Goal: Task Accomplishment & Management: Manage account settings

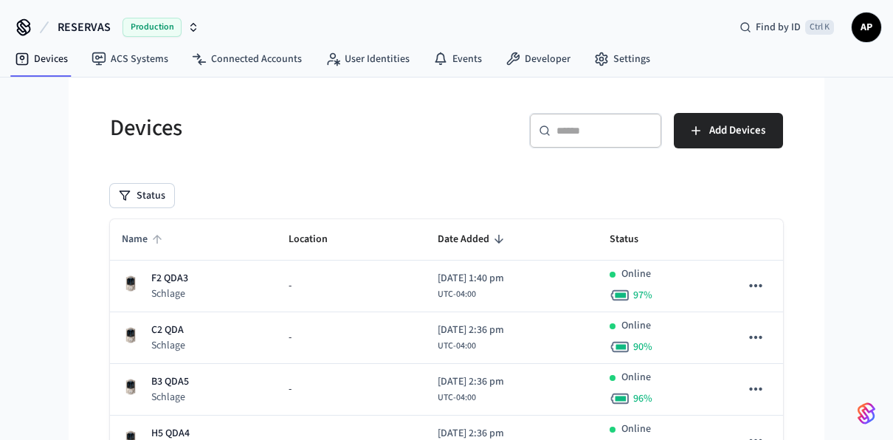
click at [139, 239] on span "Name" at bounding box center [144, 239] width 45 height 23
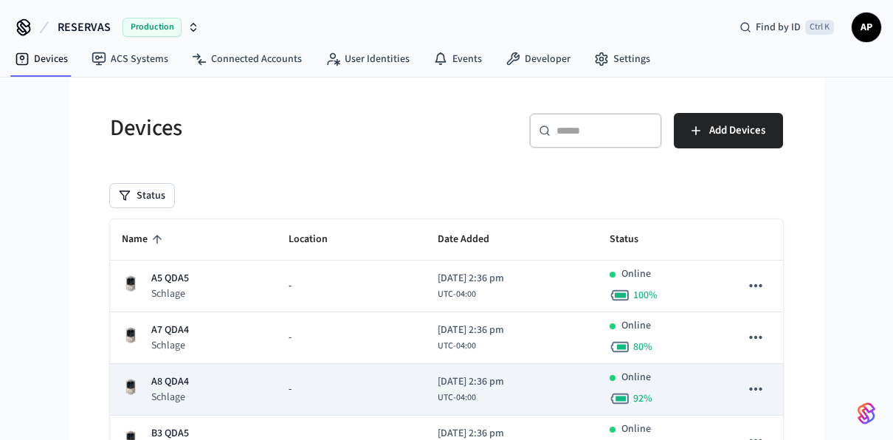
click at [227, 387] on div "A8 QDA4 Schlage" at bounding box center [193, 389] width 143 height 30
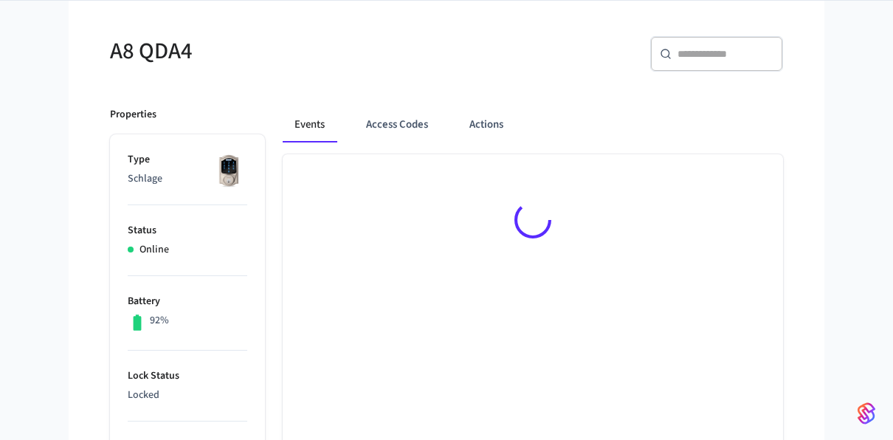
scroll to position [111, 0]
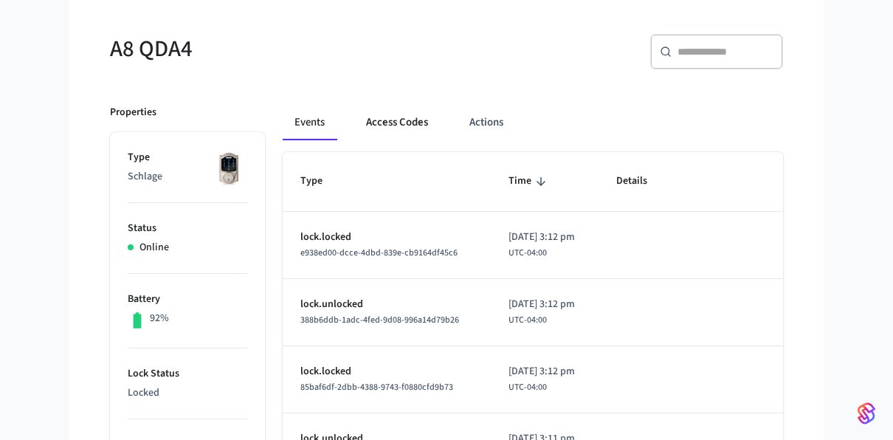
click at [396, 125] on button "Access Codes" at bounding box center [397, 122] width 86 height 35
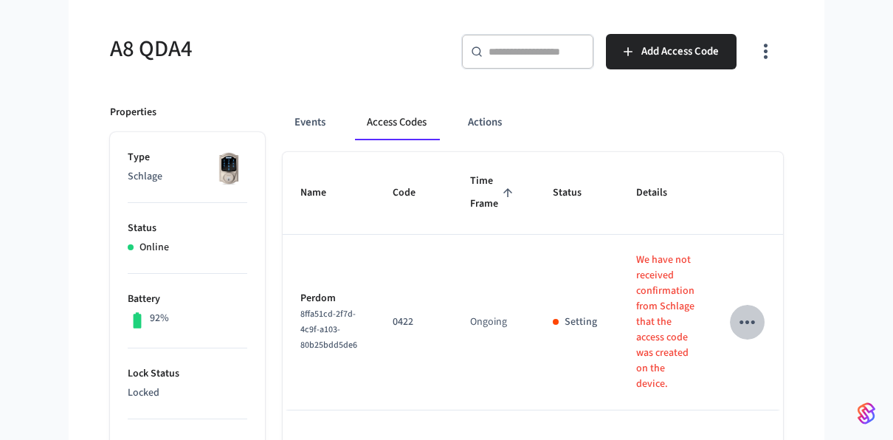
click at [736, 323] on button "sticky table" at bounding box center [747, 322] width 35 height 35
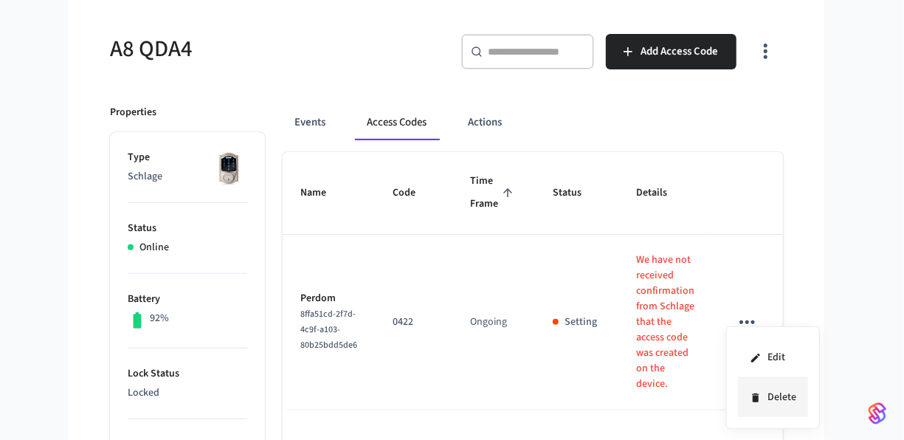
click at [758, 381] on li "Delete" at bounding box center [773, 397] width 70 height 39
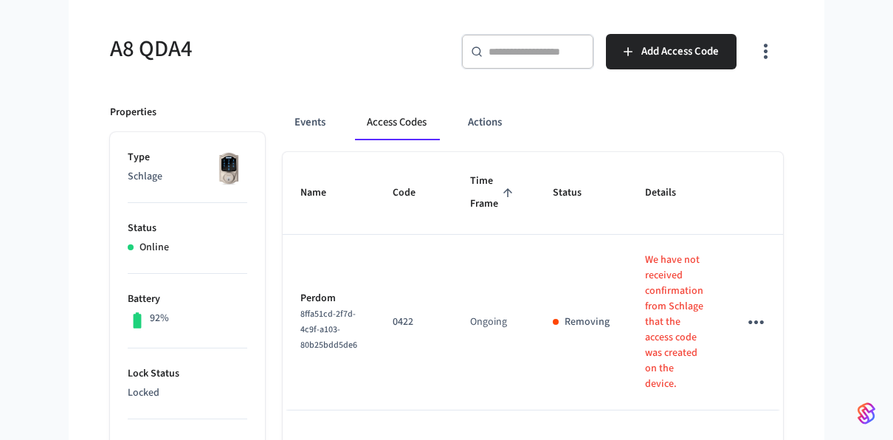
scroll to position [0, 0]
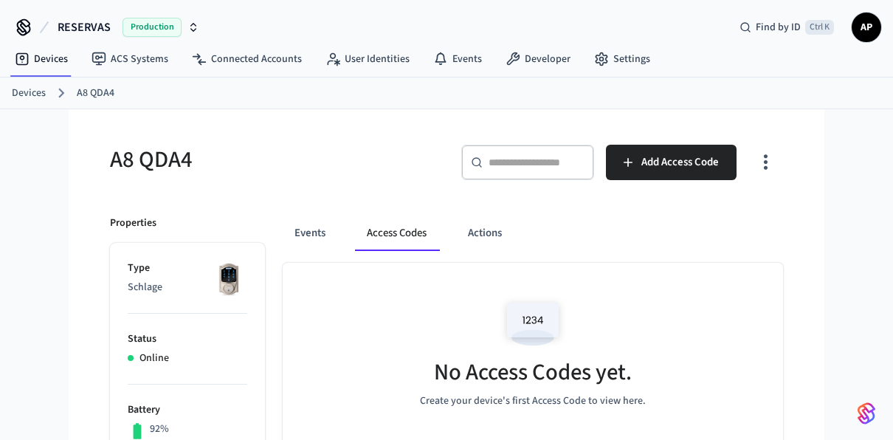
click at [35, 90] on link "Devices" at bounding box center [29, 93] width 34 height 15
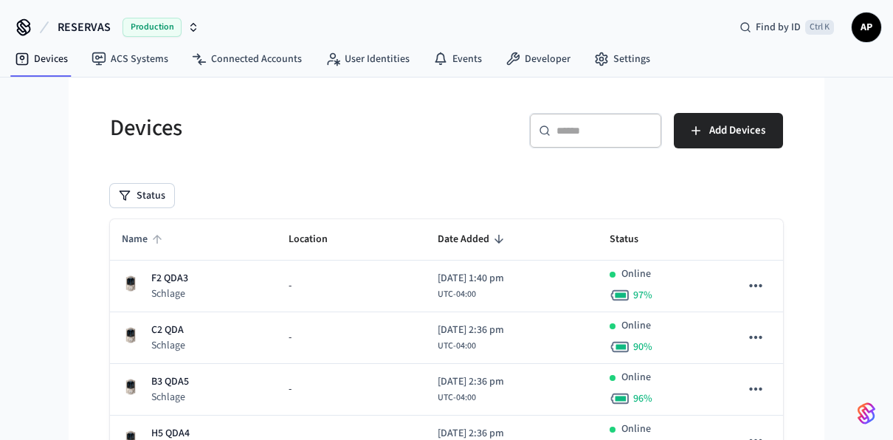
click at [150, 232] on span "Name" at bounding box center [144, 239] width 45 height 23
click at [137, 236] on span "Name" at bounding box center [144, 239] width 45 height 23
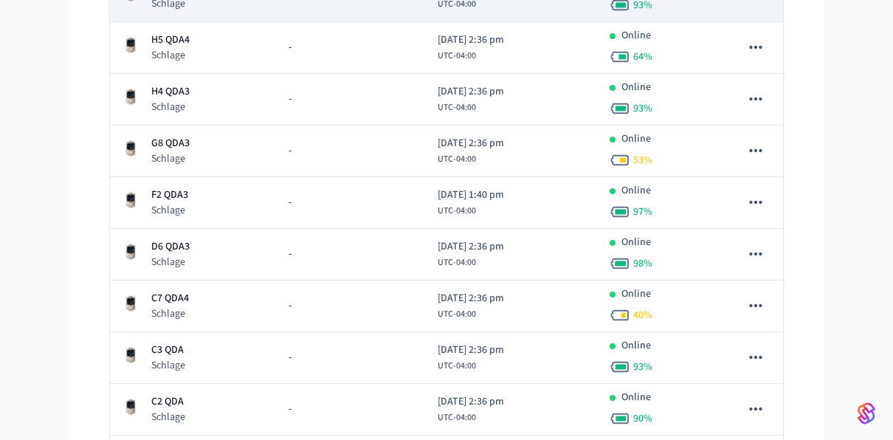
scroll to position [342, 0]
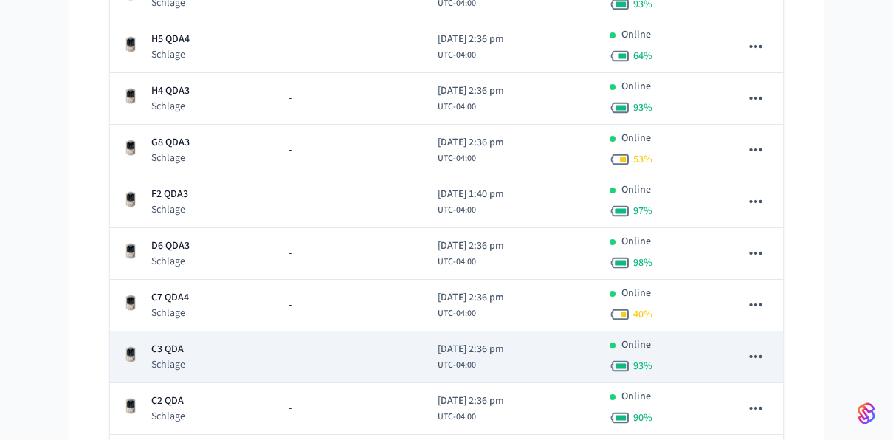
click at [182, 342] on p "C3 QDA" at bounding box center [168, 349] width 34 height 15
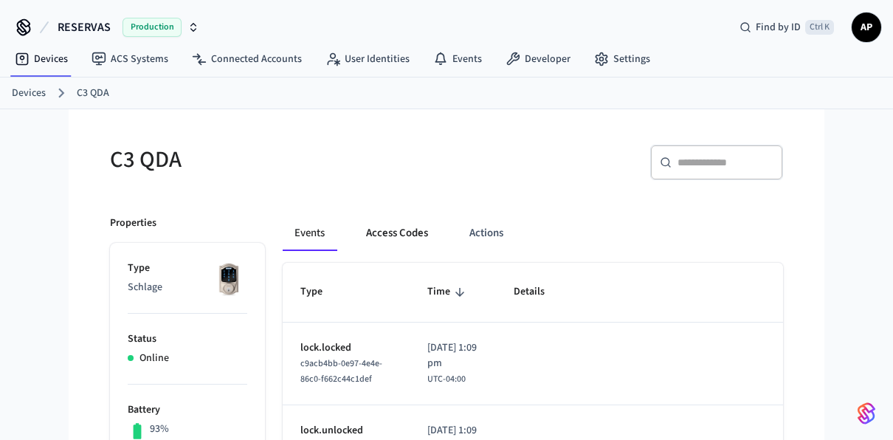
click at [395, 227] on button "Access Codes" at bounding box center [397, 232] width 86 height 35
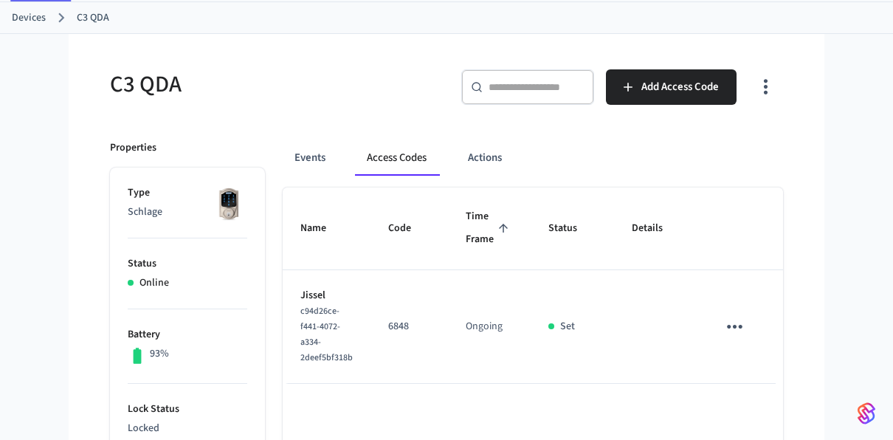
scroll to position [77, 0]
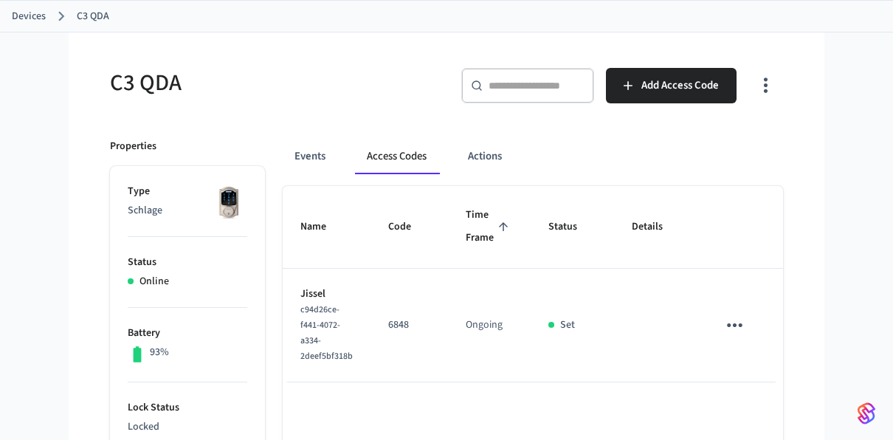
click at [740, 317] on icon "sticky table" at bounding box center [734, 325] width 23 height 23
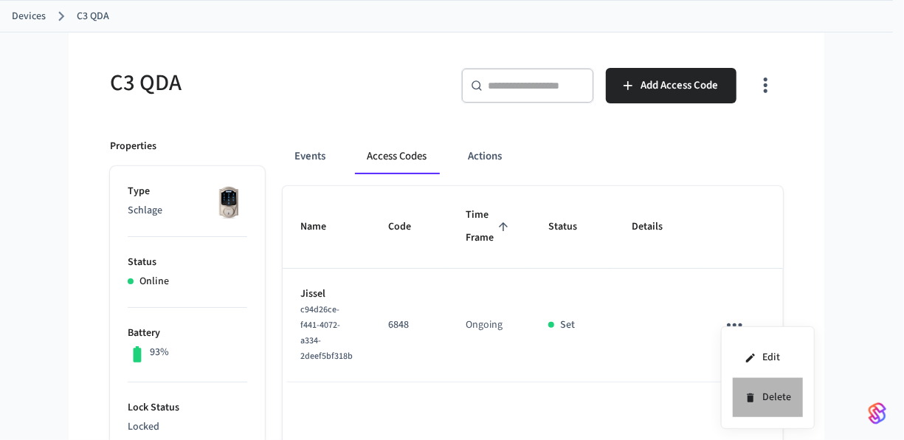
click at [758, 393] on li "Delete" at bounding box center [768, 397] width 70 height 39
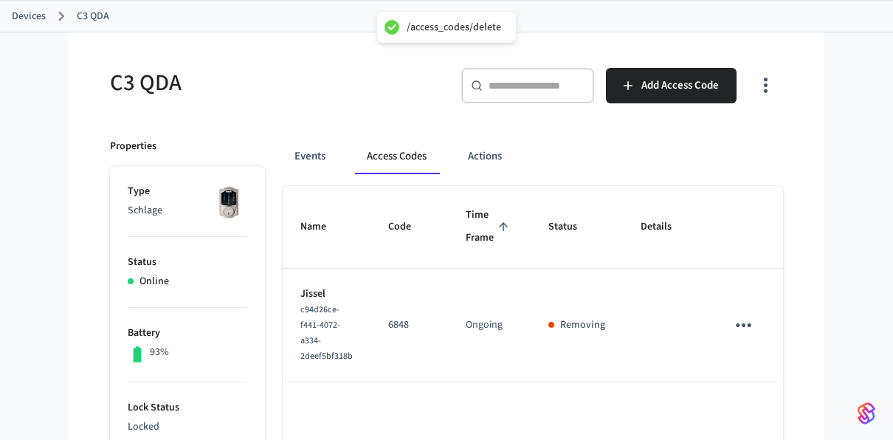
scroll to position [0, 0]
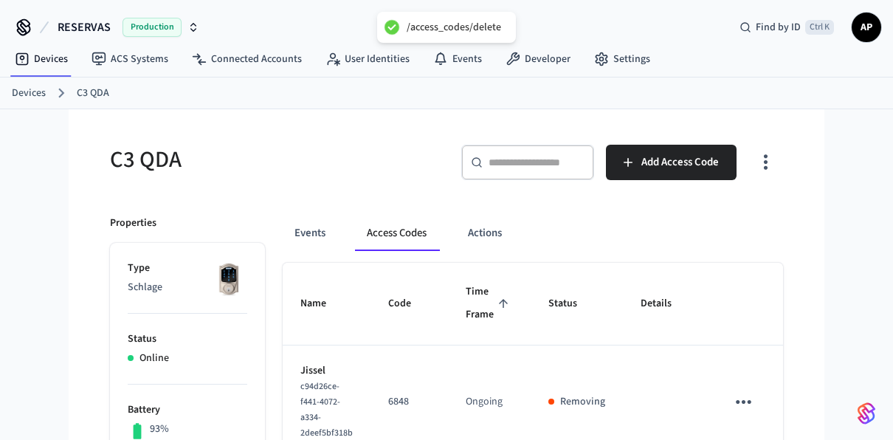
click at [35, 94] on link "Devices" at bounding box center [29, 93] width 34 height 15
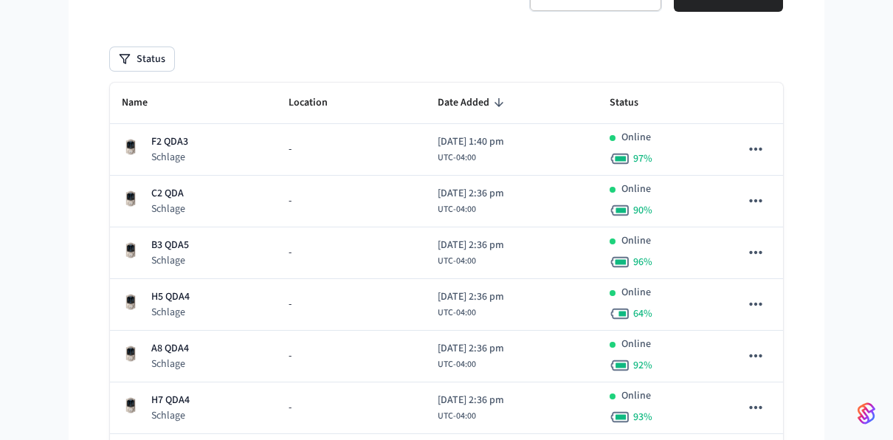
scroll to position [137, 0]
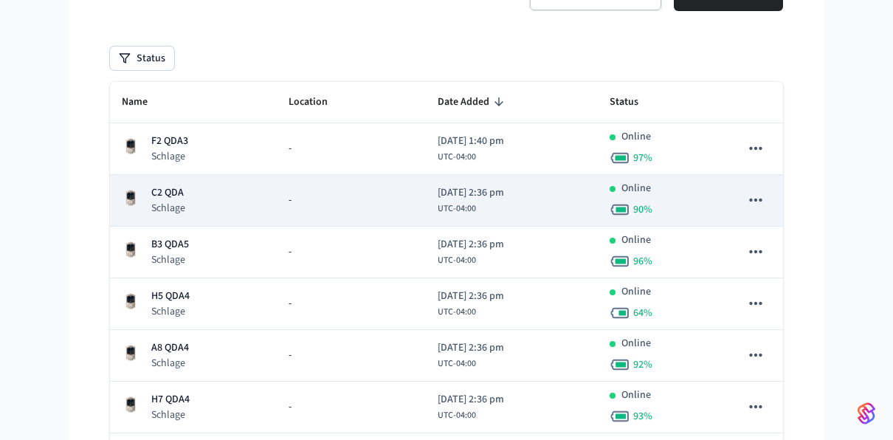
click at [157, 194] on p "C2 QDA" at bounding box center [168, 192] width 34 height 15
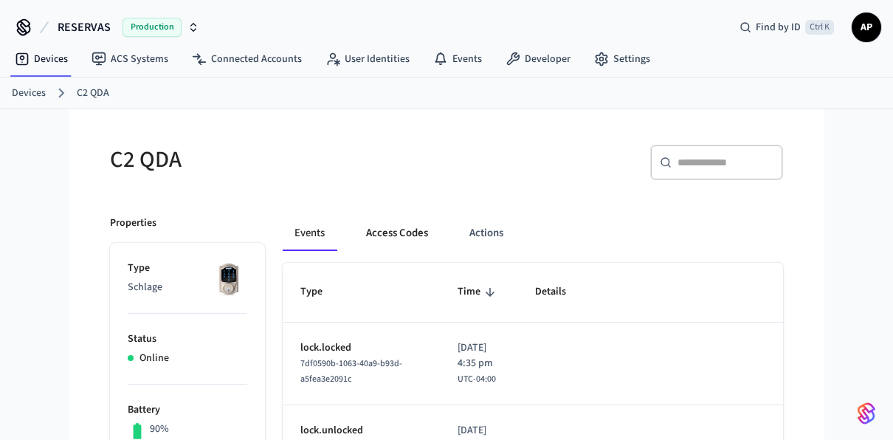
click at [396, 237] on button "Access Codes" at bounding box center [397, 232] width 86 height 35
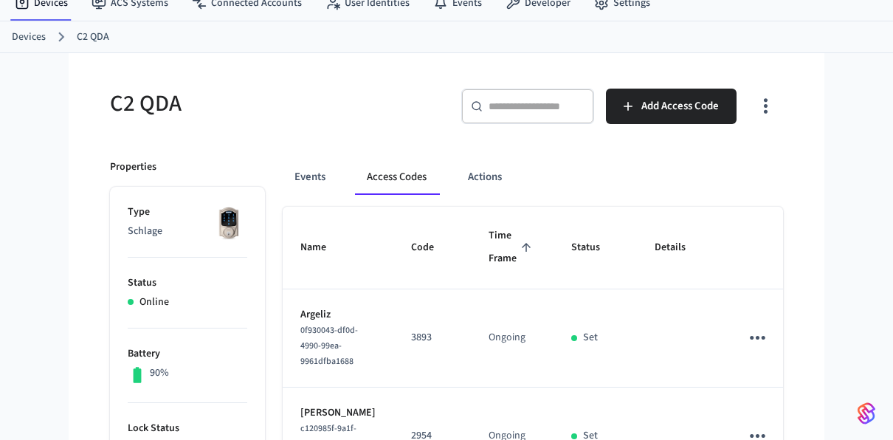
scroll to position [57, 0]
click at [746, 341] on icon "sticky table" at bounding box center [757, 336] width 23 height 23
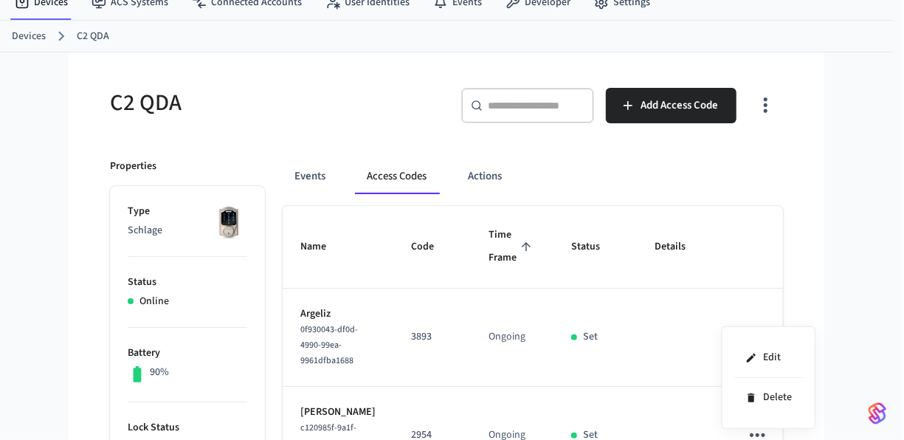
click at [657, 282] on div at bounding box center [452, 220] width 904 height 440
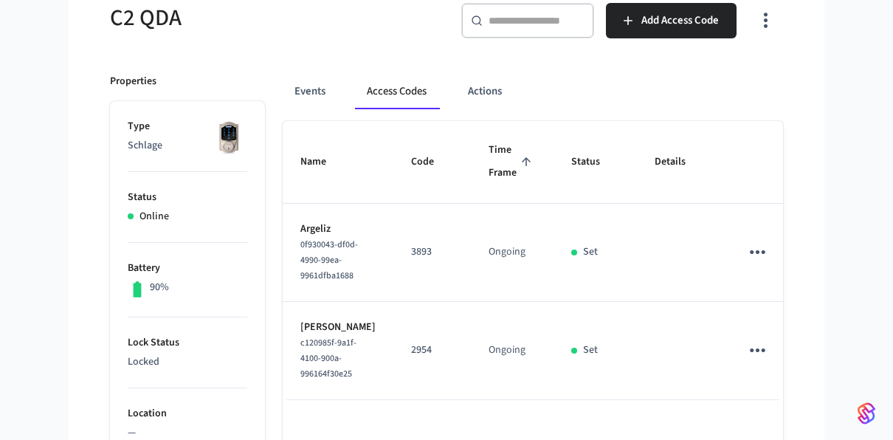
scroll to position [148, 0]
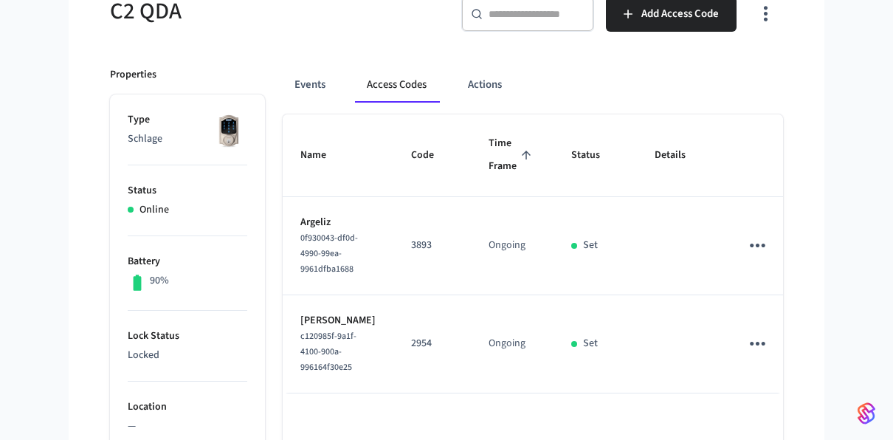
click at [746, 254] on icon "sticky table" at bounding box center [757, 245] width 23 height 23
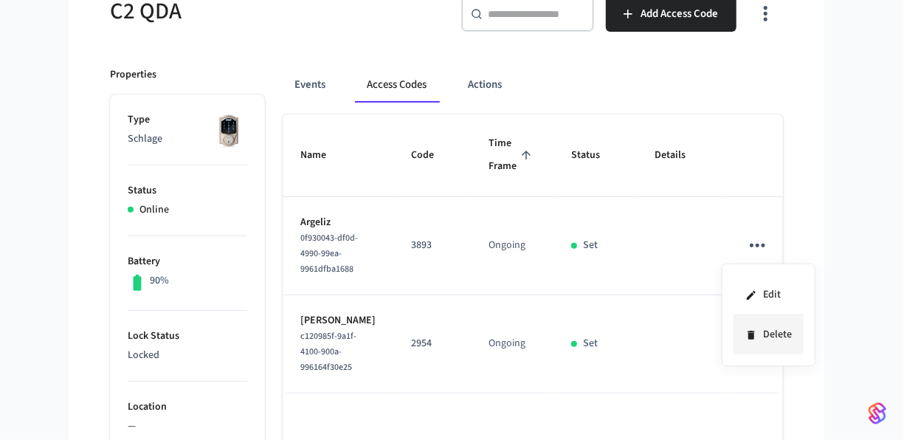
click at [758, 322] on li "Delete" at bounding box center [768, 334] width 70 height 39
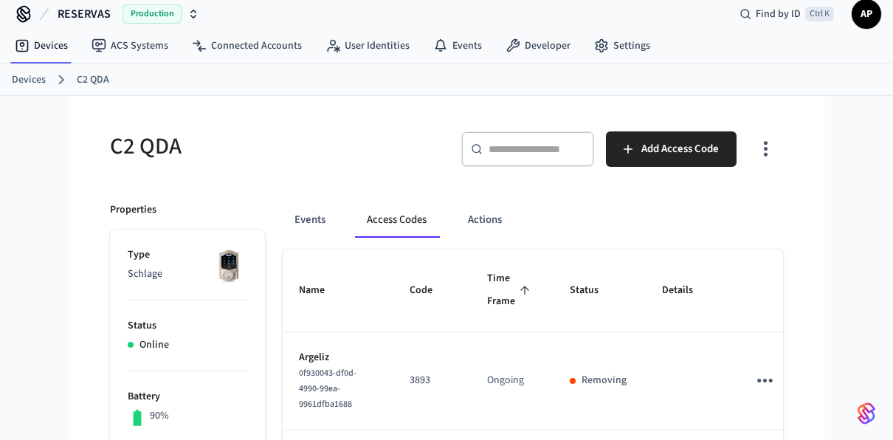
scroll to position [0, 0]
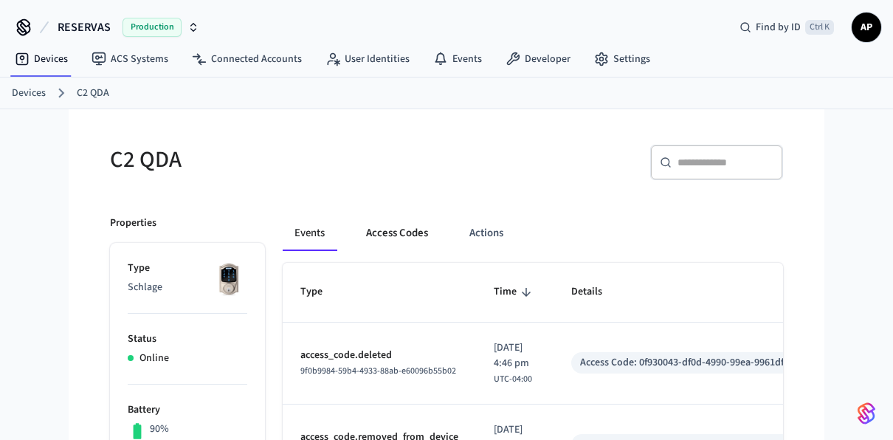
click at [368, 223] on button "Access Codes" at bounding box center [397, 232] width 86 height 35
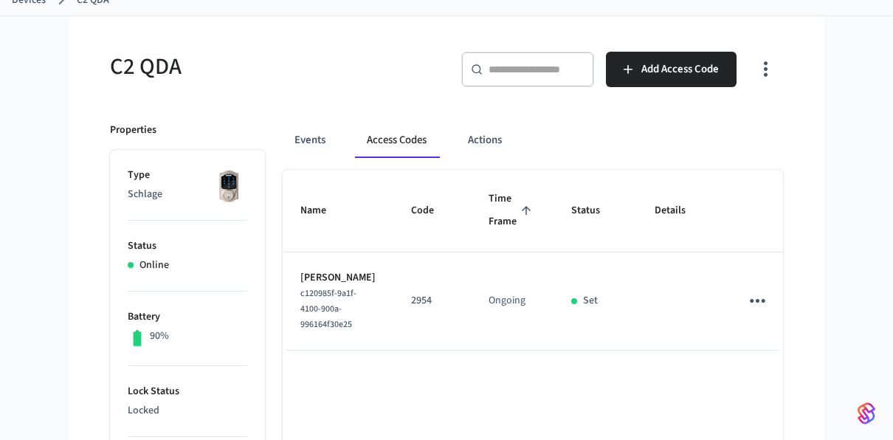
scroll to position [14, 0]
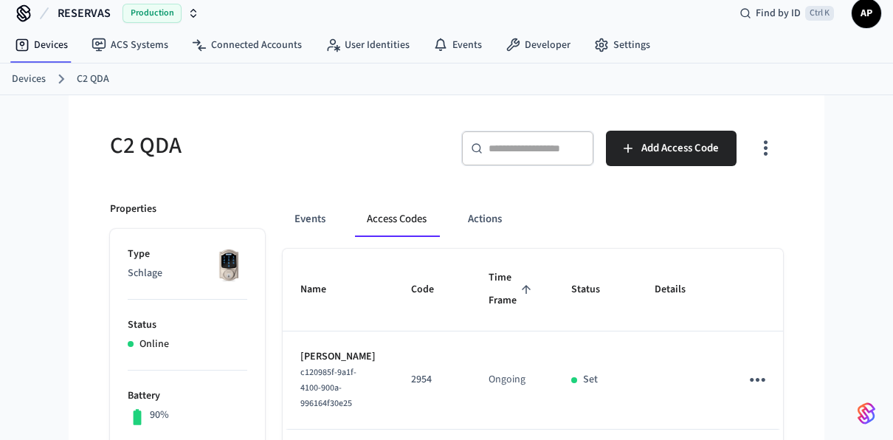
click at [25, 77] on link "Devices" at bounding box center [29, 79] width 34 height 15
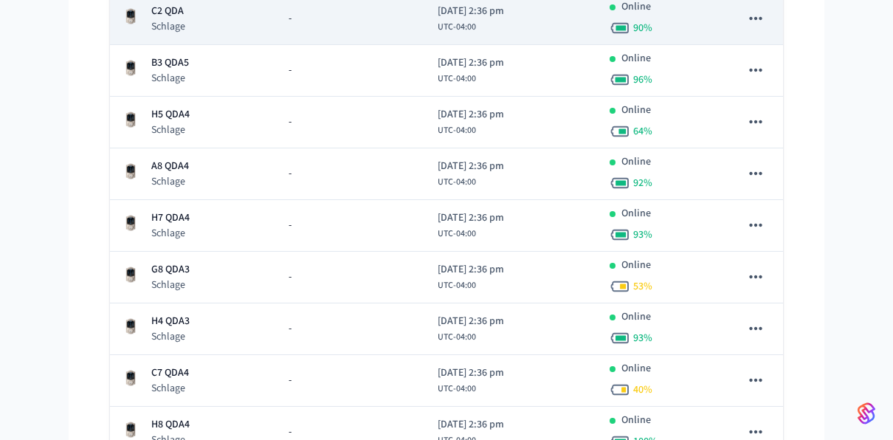
scroll to position [320, 0]
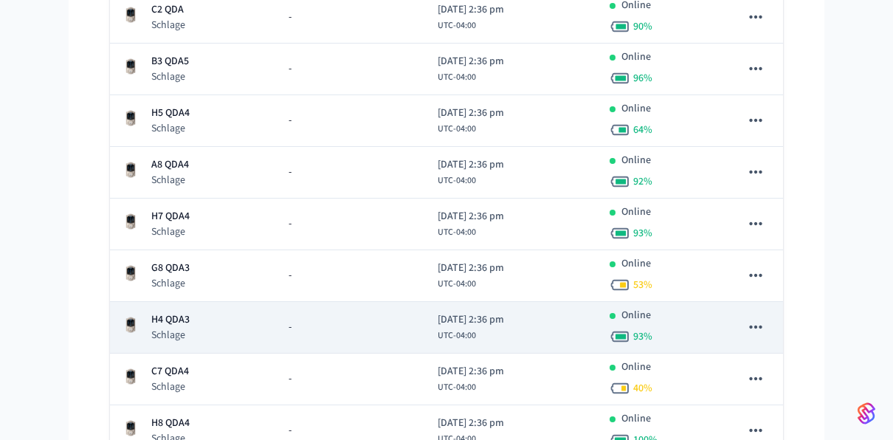
click at [182, 328] on p "Schlage" at bounding box center [170, 335] width 38 height 15
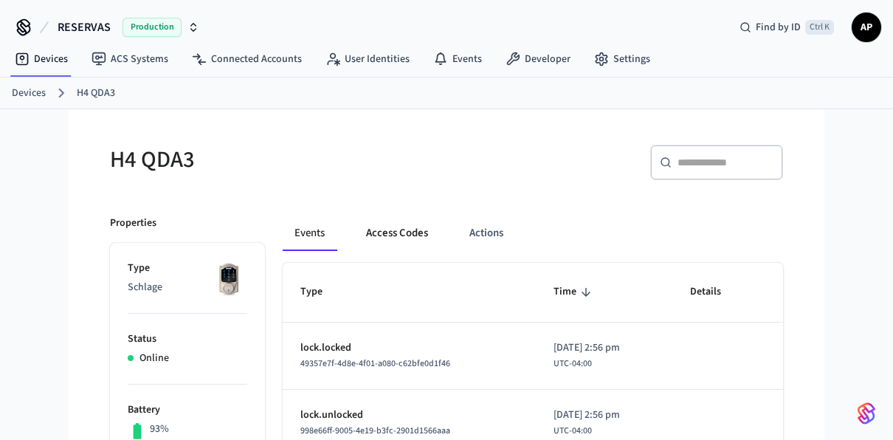
click at [412, 232] on button "Access Codes" at bounding box center [397, 232] width 86 height 35
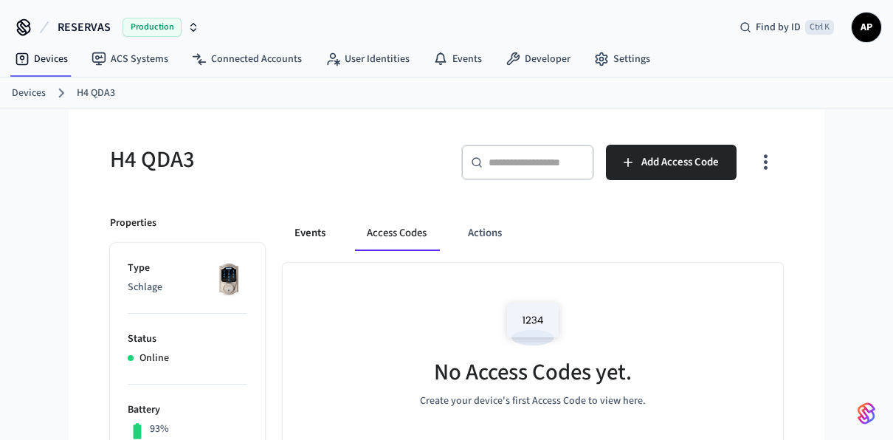
click at [333, 229] on button "Events" at bounding box center [310, 232] width 55 height 35
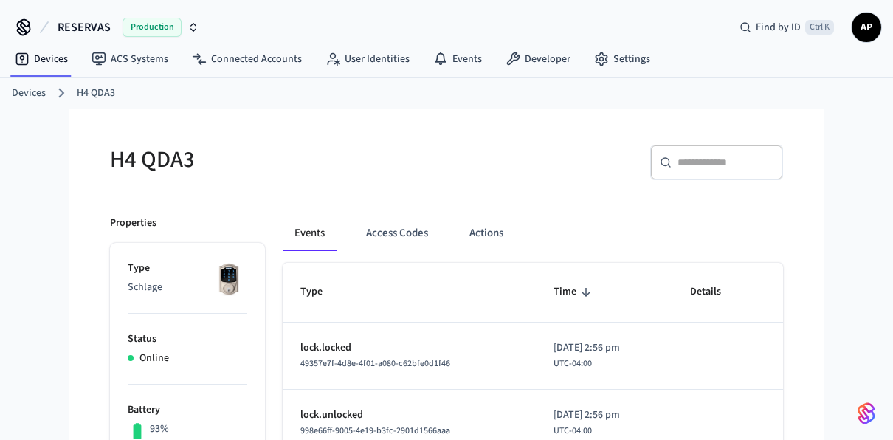
click at [24, 86] on link "Devices" at bounding box center [29, 93] width 34 height 15
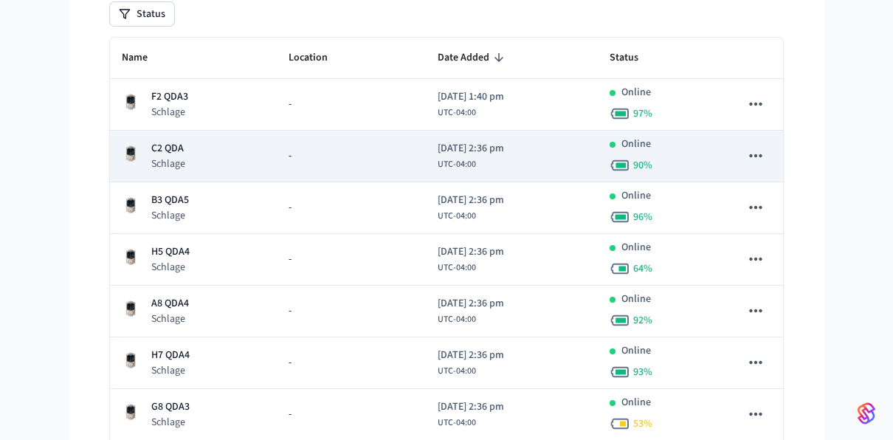
scroll to position [195, 0]
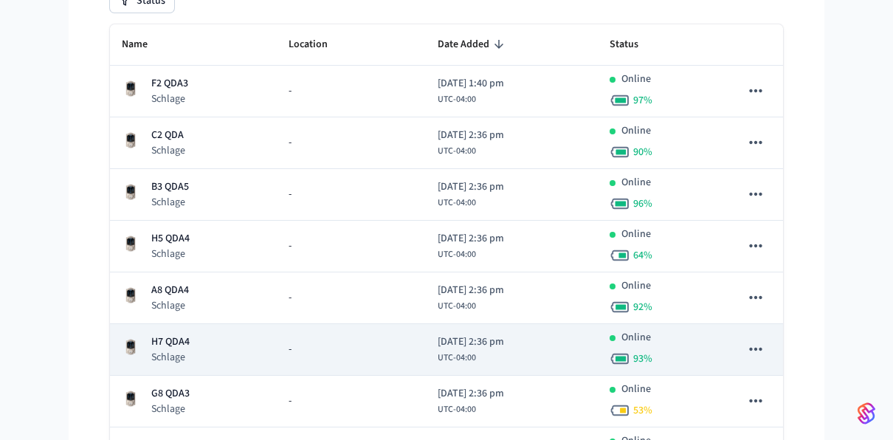
click at [196, 364] on td "H7 QDA4 Schlage" at bounding box center [193, 350] width 167 height 52
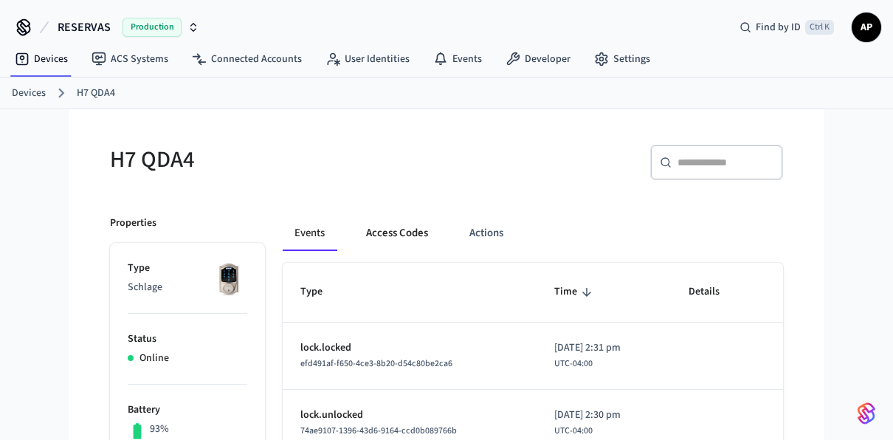
click at [387, 226] on button "Access Codes" at bounding box center [397, 232] width 86 height 35
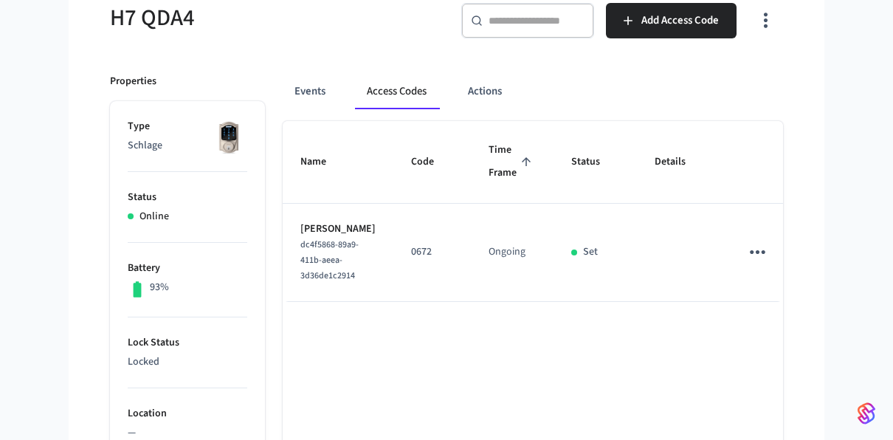
scroll to position [145, 0]
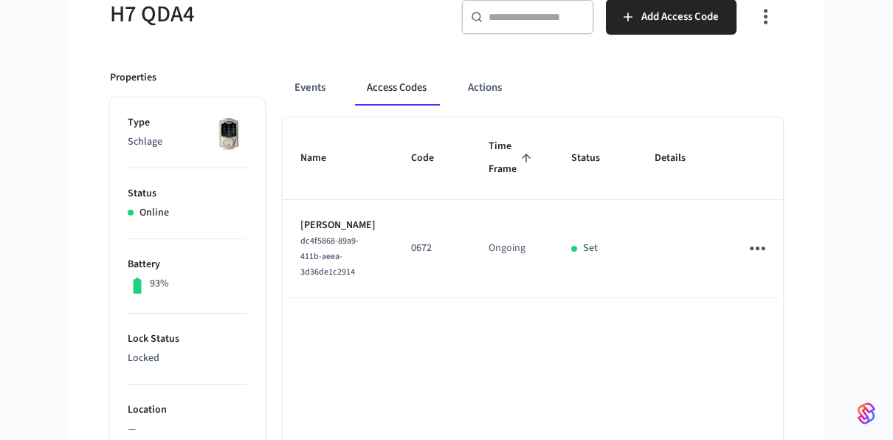
click at [748, 241] on td "sticky table" at bounding box center [760, 249] width 76 height 98
click at [746, 251] on icon "sticky table" at bounding box center [757, 248] width 23 height 23
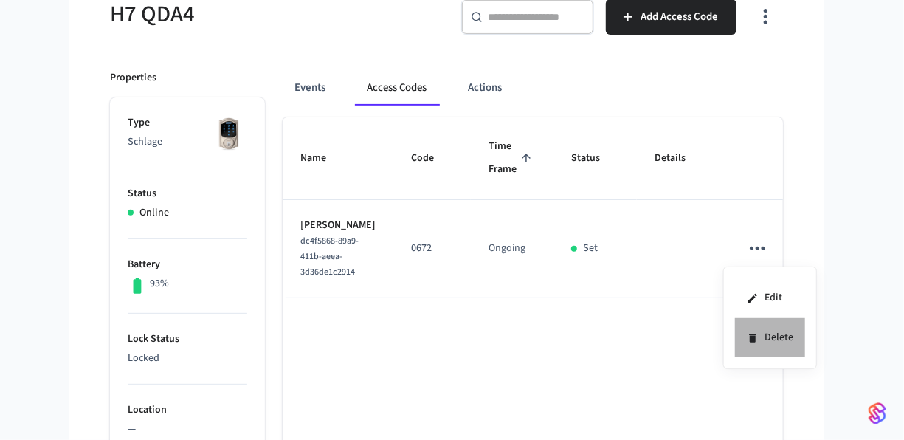
click at [750, 333] on icon at bounding box center [753, 338] width 12 height 12
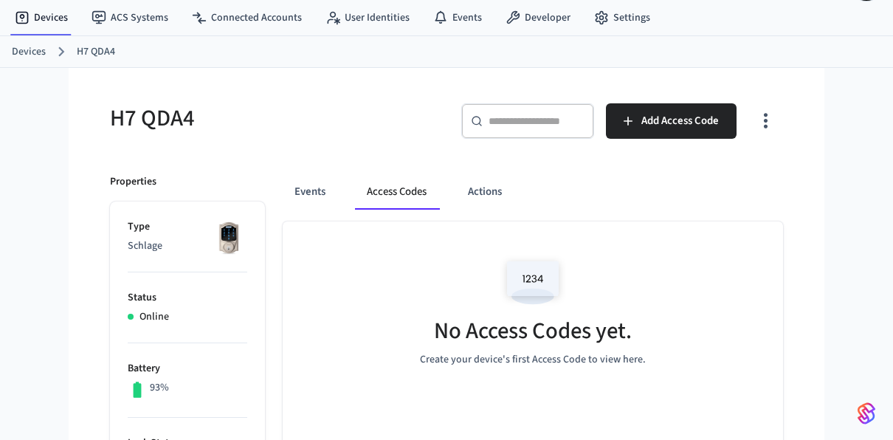
scroll to position [41, 0]
click at [35, 49] on link "Devices" at bounding box center [29, 52] width 34 height 15
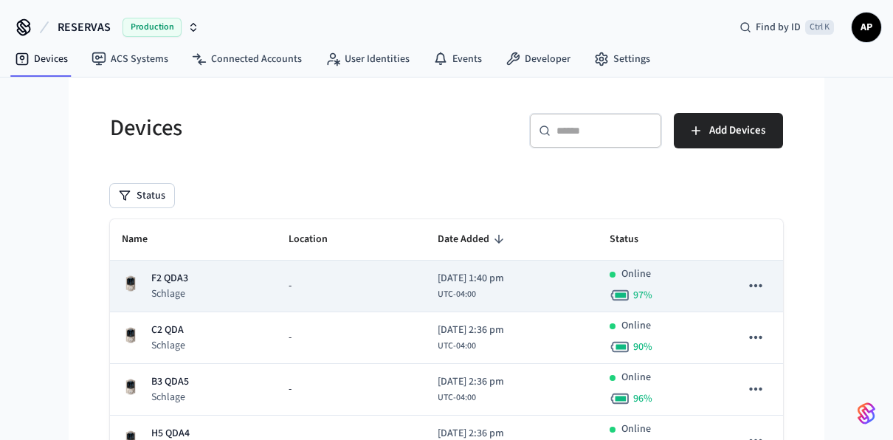
click at [158, 277] on p "F2 QDA3" at bounding box center [169, 278] width 37 height 15
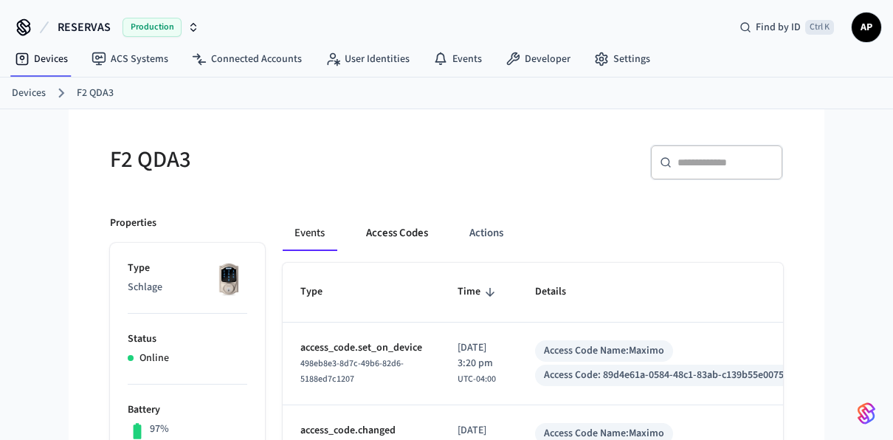
click at [394, 224] on button "Access Codes" at bounding box center [397, 232] width 86 height 35
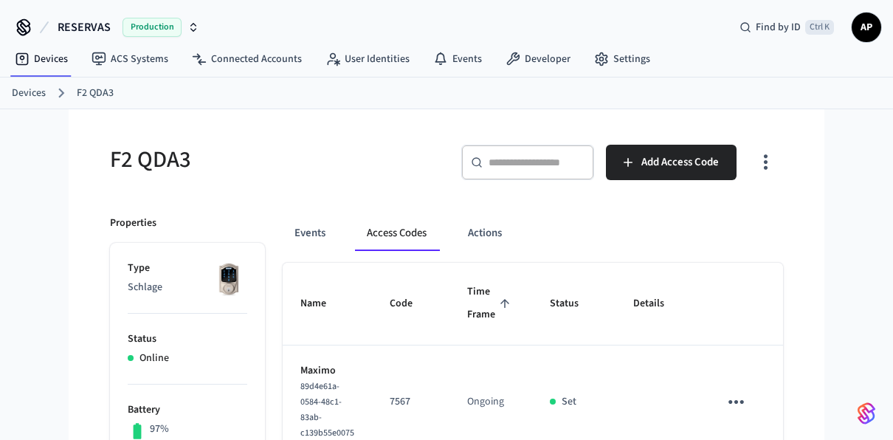
click at [35, 97] on link "Devices" at bounding box center [29, 93] width 34 height 15
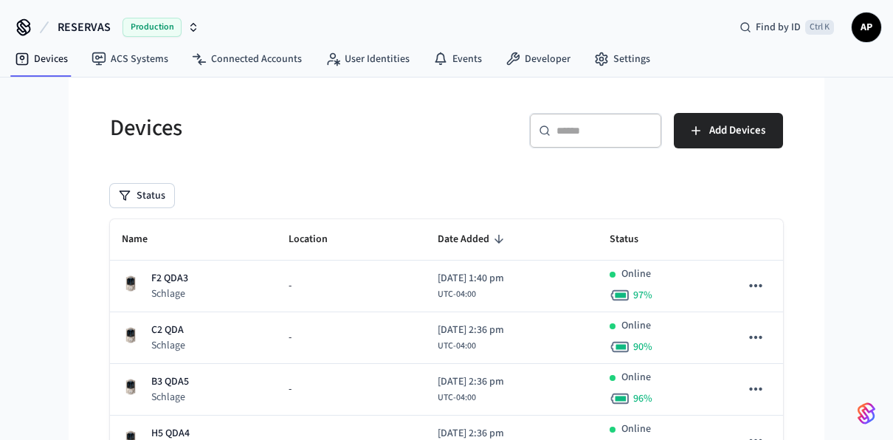
click at [120, 235] on th "Name" at bounding box center [193, 239] width 167 height 41
click at [137, 241] on span "Name" at bounding box center [144, 239] width 45 height 23
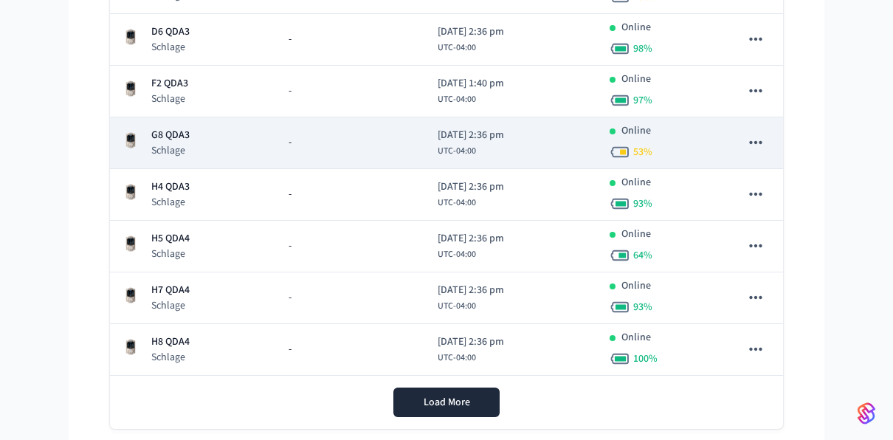
scroll to position [632, 0]
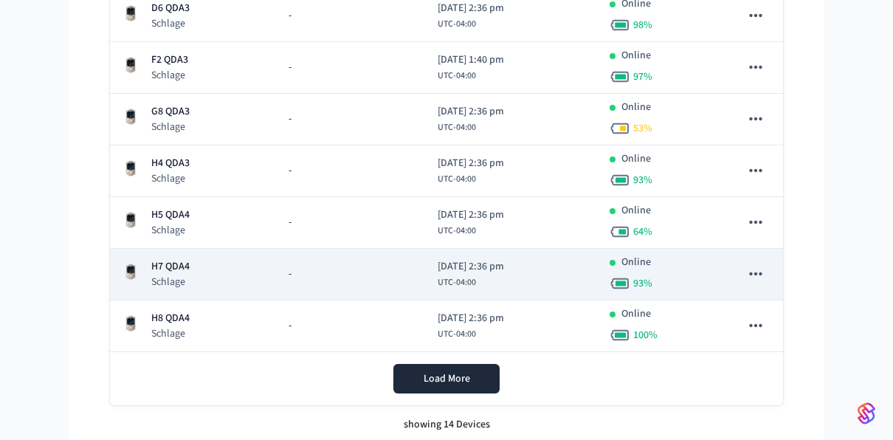
click at [175, 277] on p "Schlage" at bounding box center [170, 282] width 38 height 15
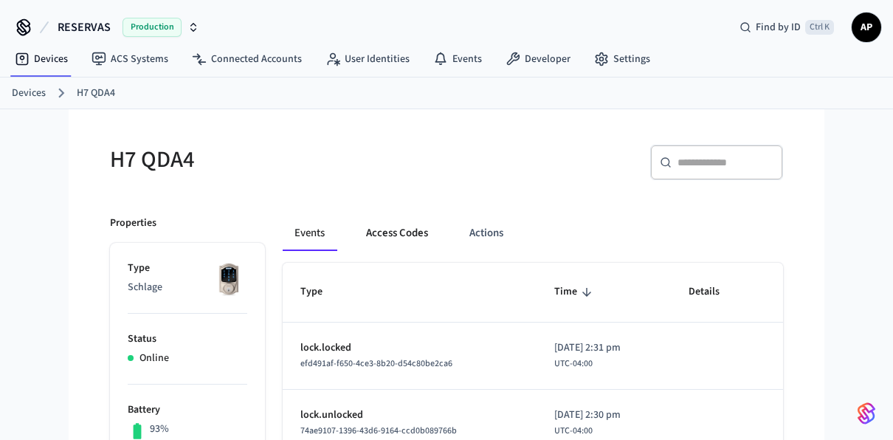
click at [391, 236] on button "Access Codes" at bounding box center [397, 232] width 86 height 35
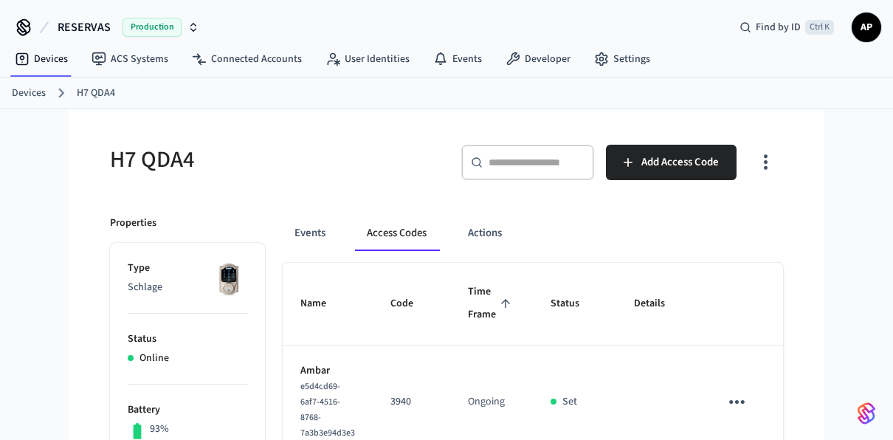
click at [36, 88] on link "Devices" at bounding box center [29, 93] width 34 height 15
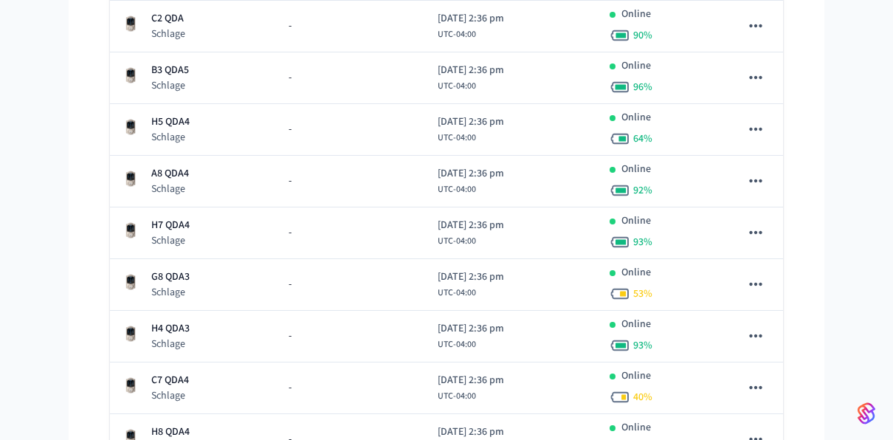
scroll to position [325, 0]
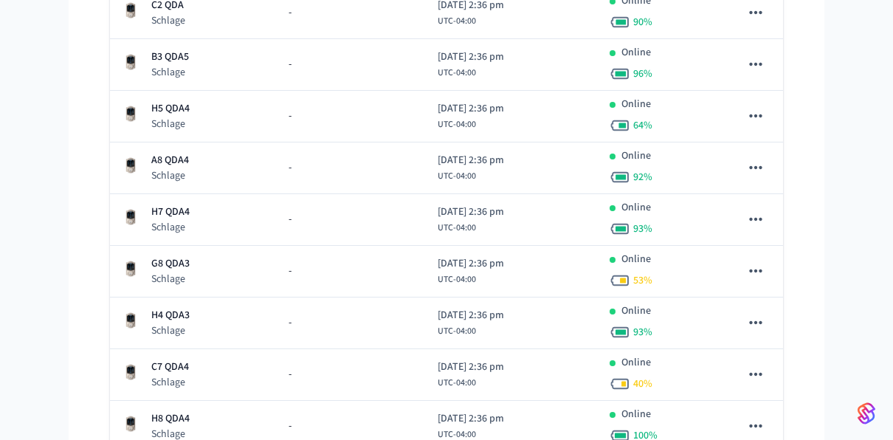
click at [191, 297] on td "H4 QDA3 Schlage" at bounding box center [193, 323] width 167 height 52
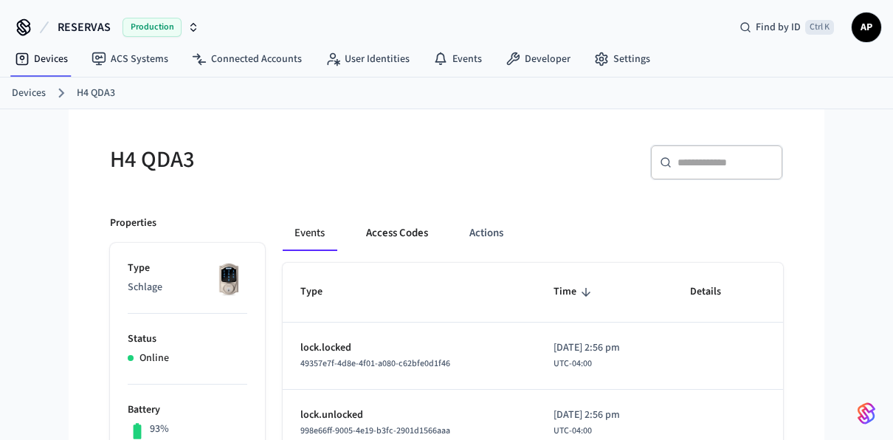
click at [372, 226] on button "Access Codes" at bounding box center [397, 232] width 86 height 35
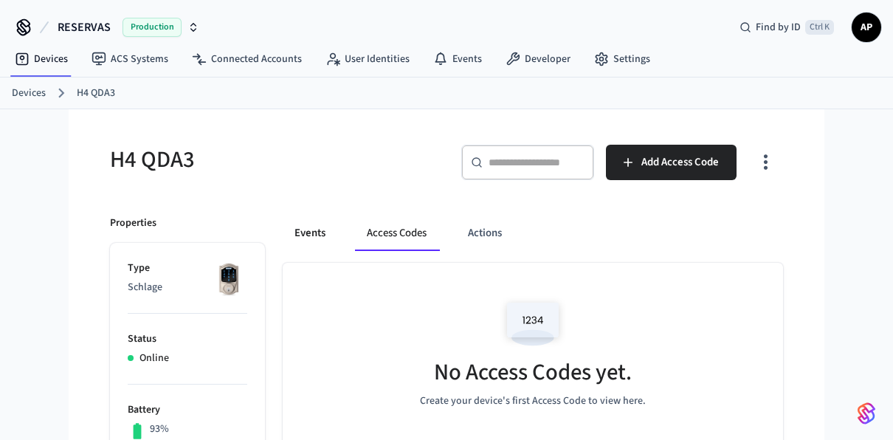
click at [331, 230] on button "Events" at bounding box center [310, 232] width 55 height 35
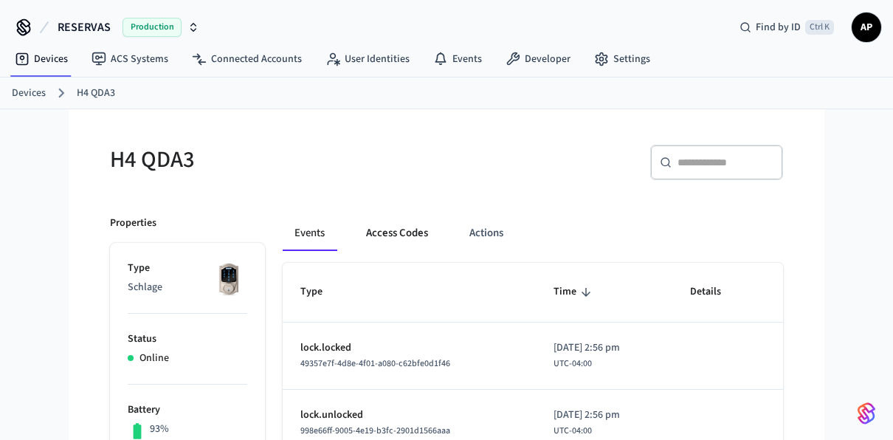
click at [392, 236] on button "Access Codes" at bounding box center [397, 232] width 86 height 35
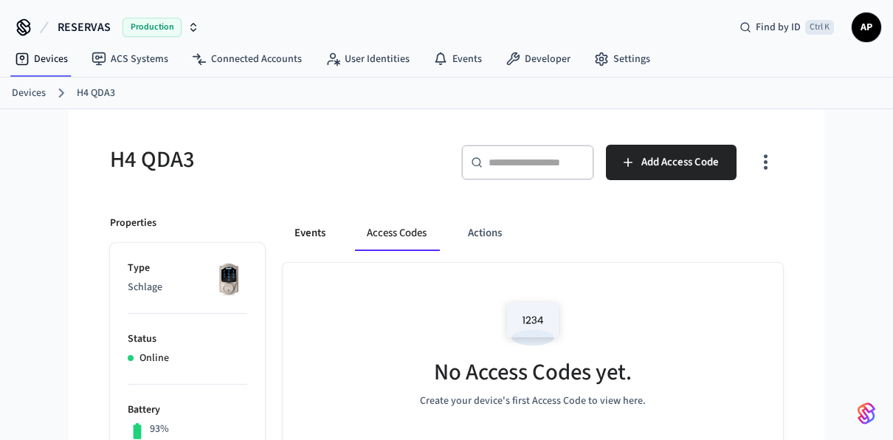
click at [320, 242] on button "Events" at bounding box center [310, 232] width 55 height 35
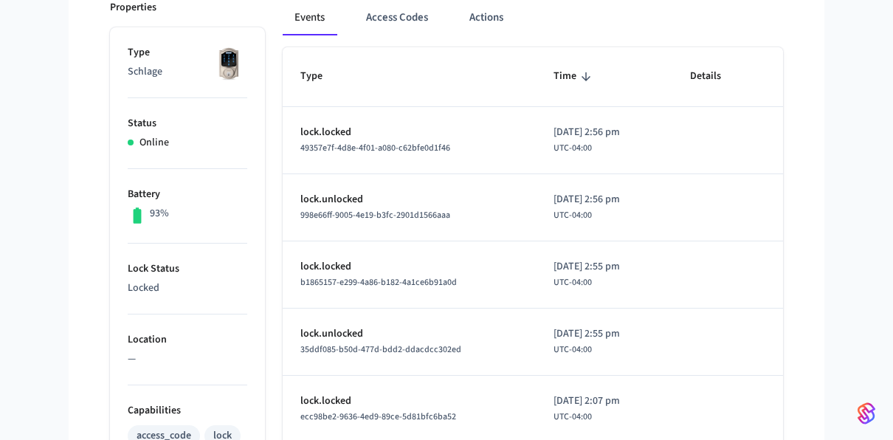
scroll to position [31, 0]
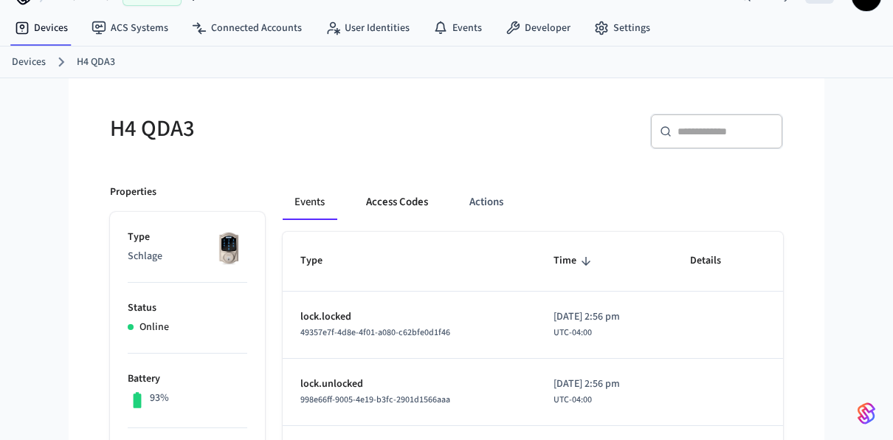
click at [377, 203] on button "Access Codes" at bounding box center [397, 201] width 86 height 35
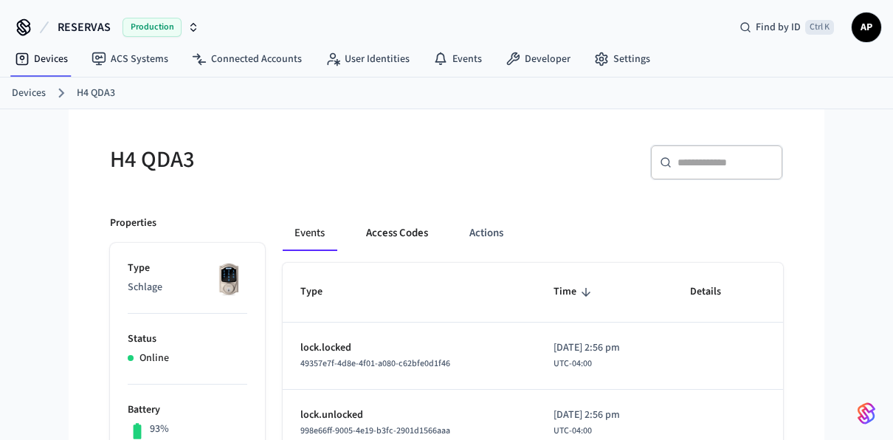
click at [404, 230] on button "Access Codes" at bounding box center [397, 232] width 86 height 35
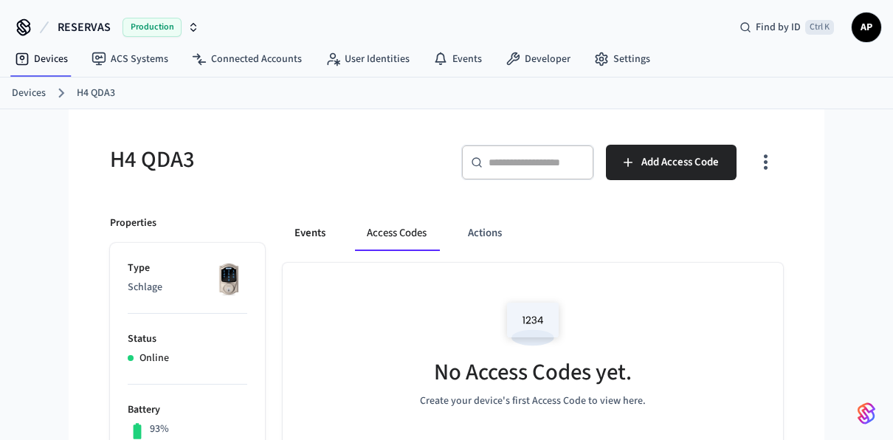
click at [307, 231] on button "Events" at bounding box center [310, 232] width 55 height 35
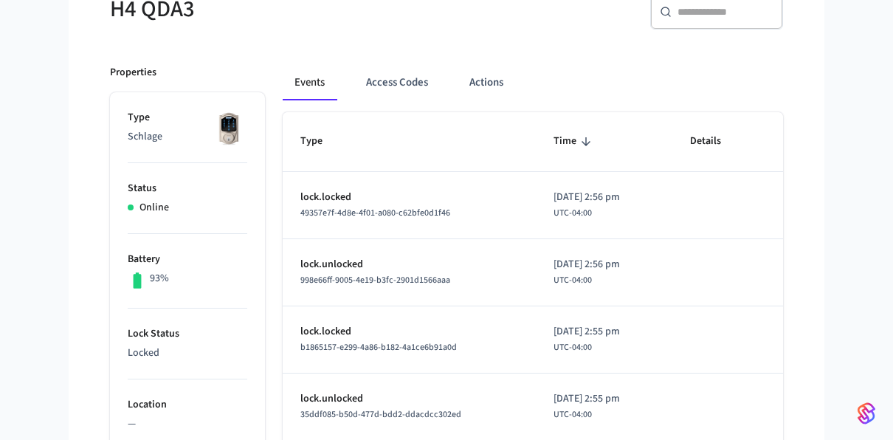
scroll to position [1, 0]
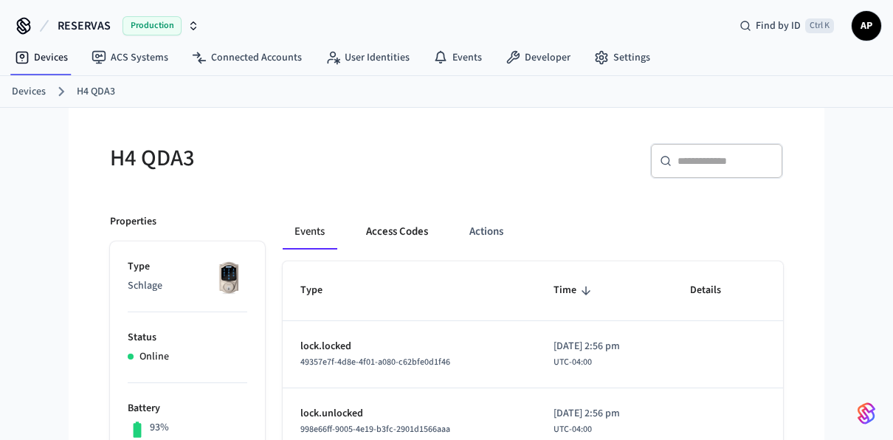
click at [401, 229] on button "Access Codes" at bounding box center [397, 231] width 86 height 35
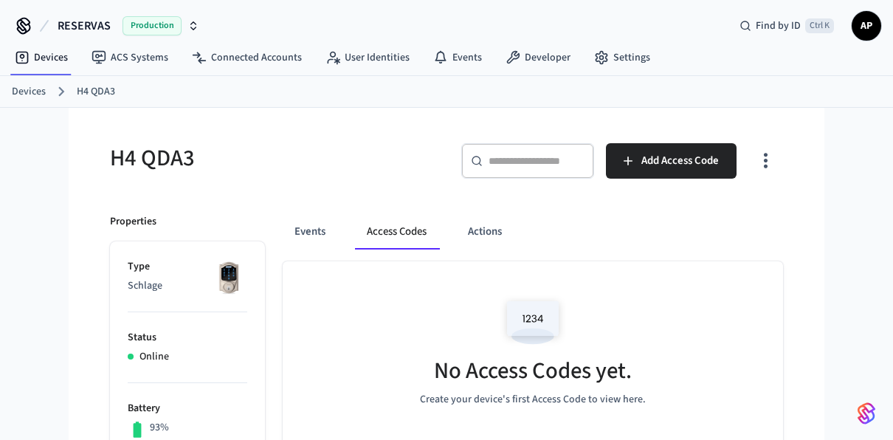
click at [36, 91] on link "Devices" at bounding box center [29, 91] width 34 height 15
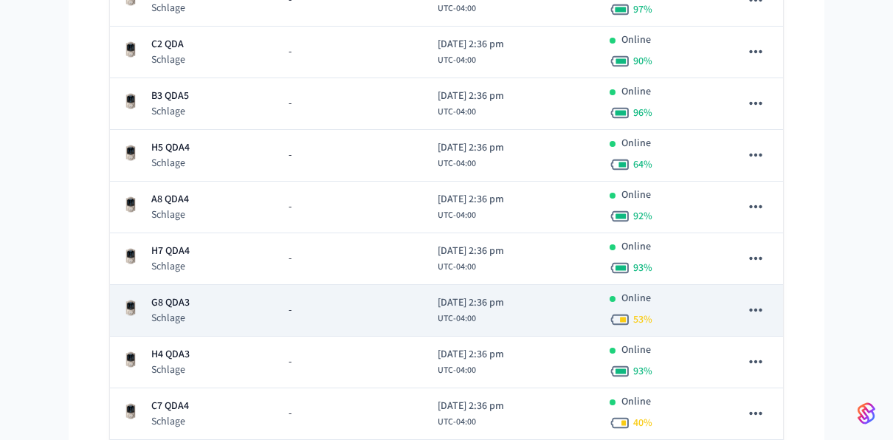
scroll to position [393, 0]
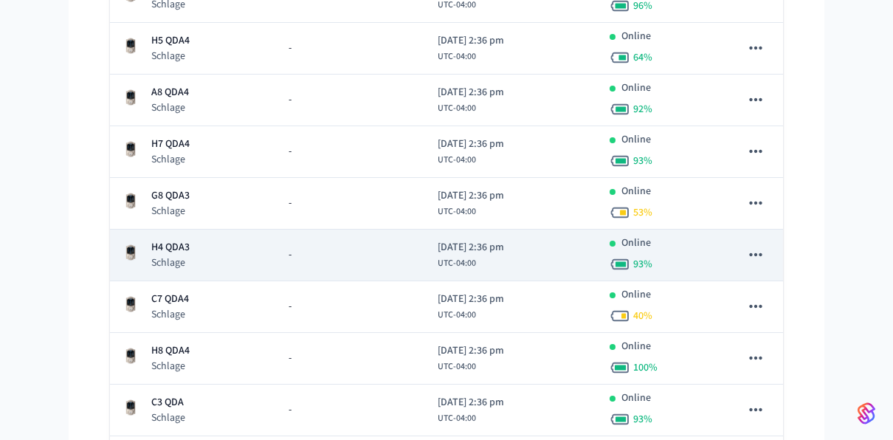
click at [176, 269] on td "H4 QDA3 Schlage" at bounding box center [193, 255] width 167 height 52
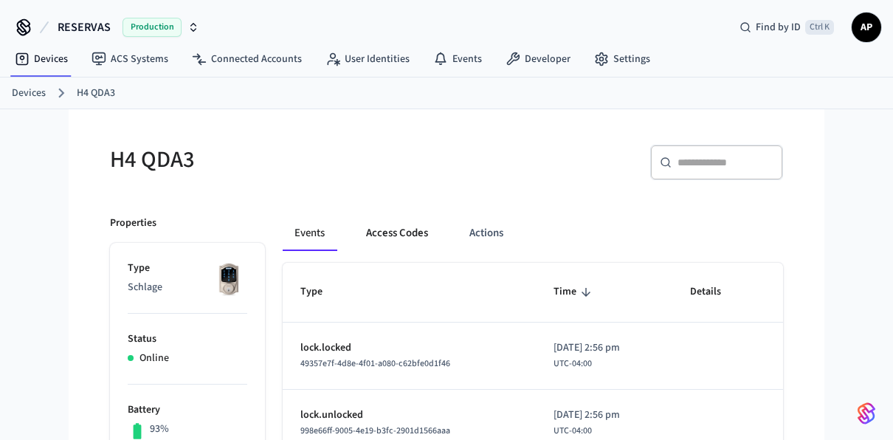
click at [385, 239] on button "Access Codes" at bounding box center [397, 232] width 86 height 35
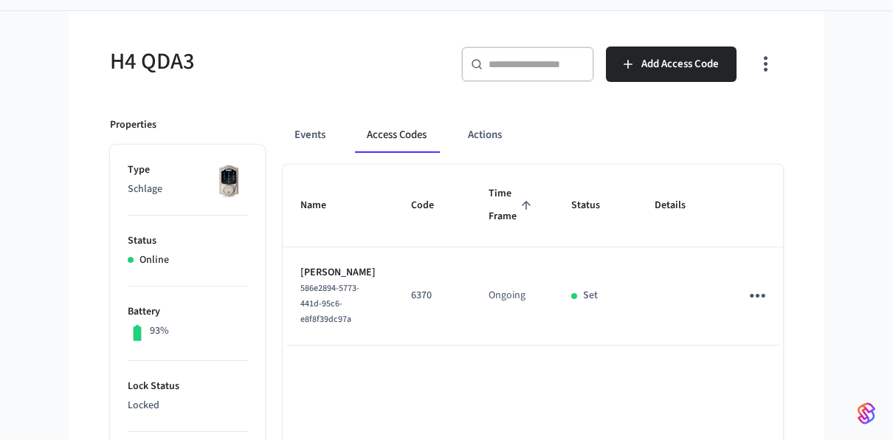
scroll to position [13, 0]
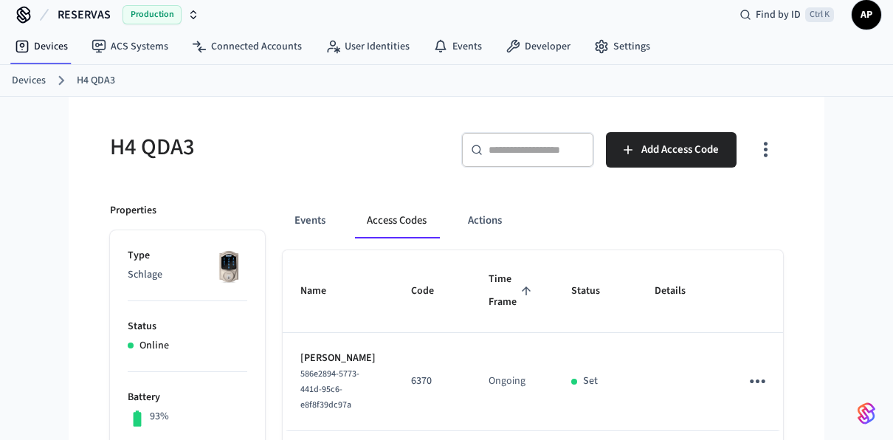
click at [35, 80] on link "Devices" at bounding box center [29, 80] width 34 height 15
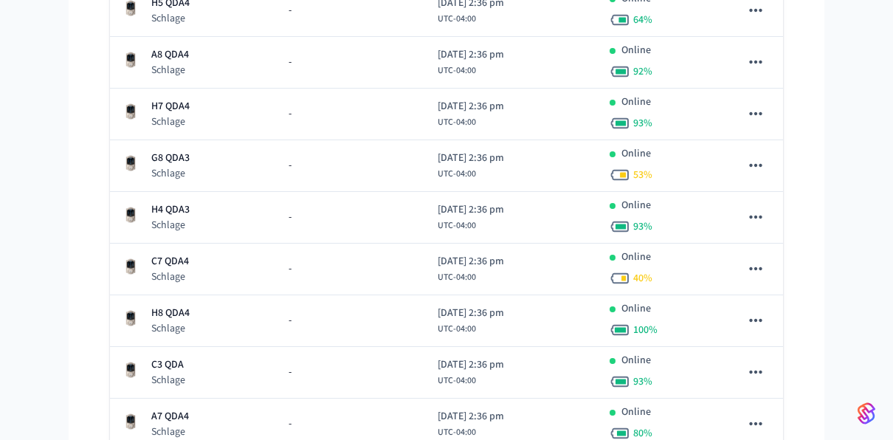
scroll to position [429, 0]
click at [190, 361] on div "C3 QDA Schlage" at bounding box center [193, 373] width 143 height 30
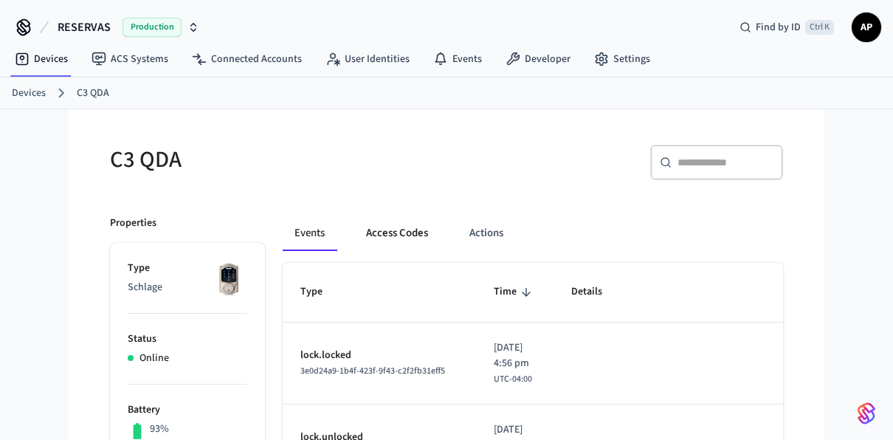
click at [402, 229] on button "Access Codes" at bounding box center [397, 232] width 86 height 35
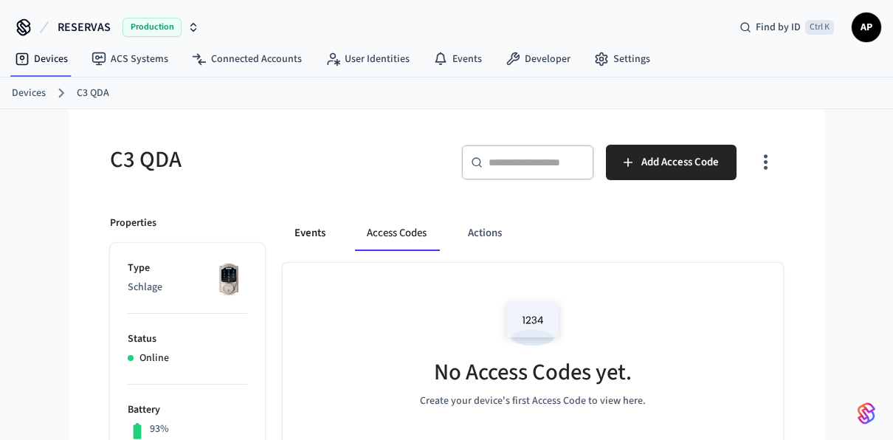
click at [304, 232] on button "Events" at bounding box center [310, 232] width 55 height 35
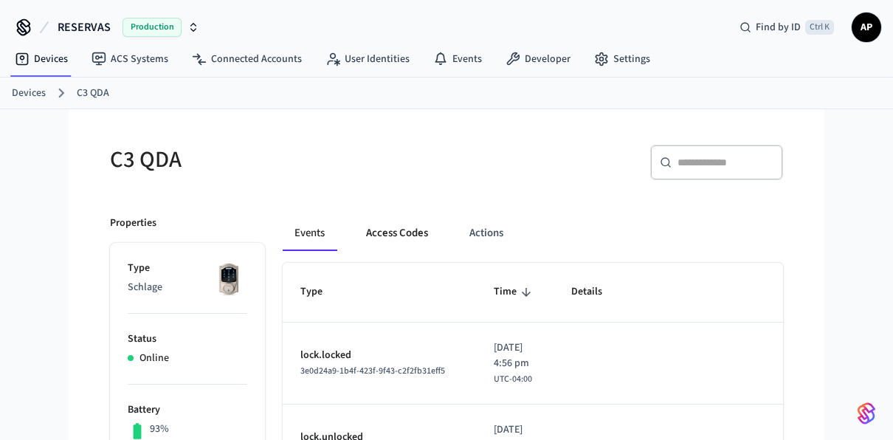
click at [390, 224] on button "Access Codes" at bounding box center [397, 232] width 86 height 35
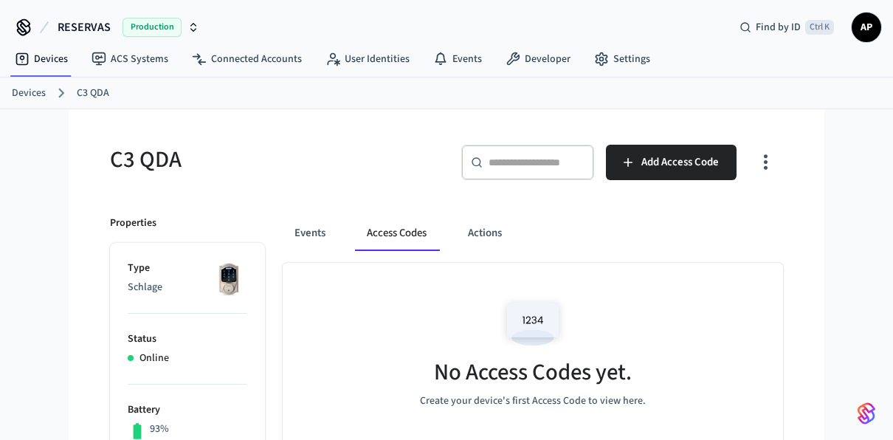
click at [16, 94] on link "Devices" at bounding box center [29, 93] width 34 height 15
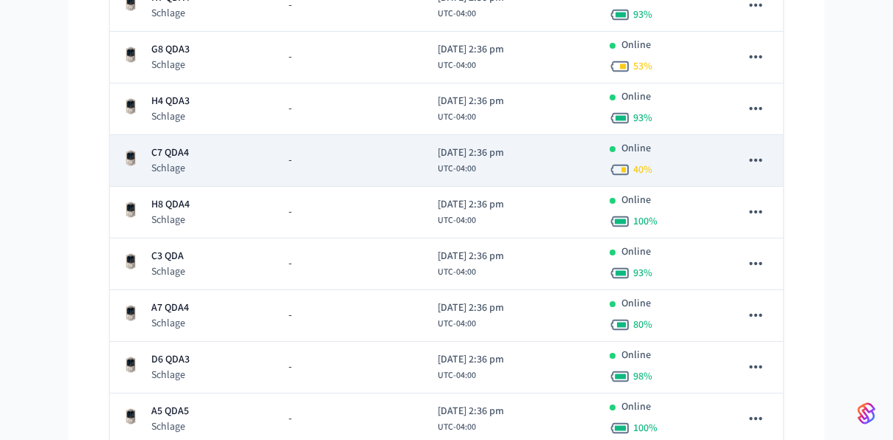
scroll to position [537, 0]
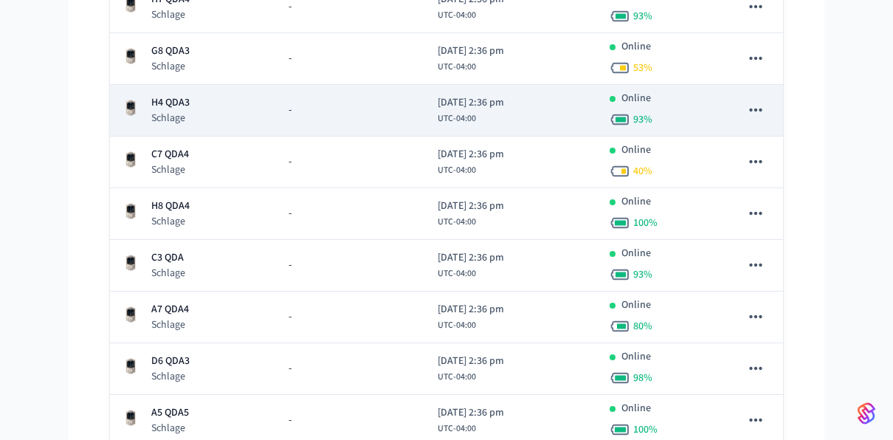
click at [182, 117] on p "Schlage" at bounding box center [170, 118] width 38 height 15
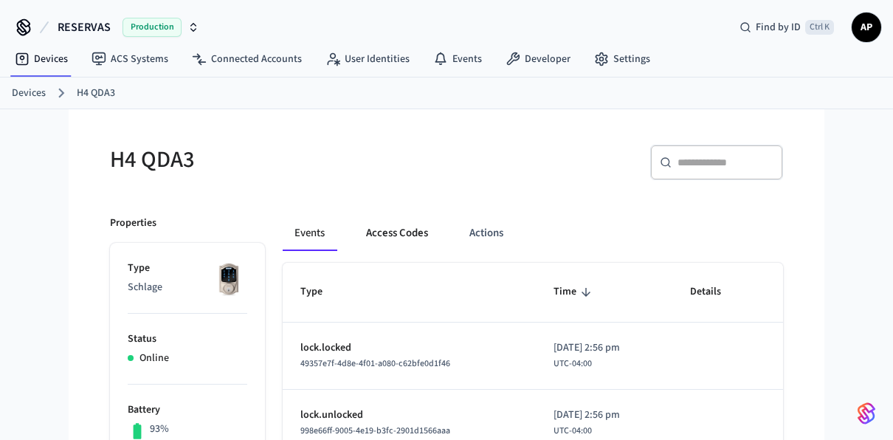
click at [436, 226] on button "Access Codes" at bounding box center [397, 232] width 86 height 35
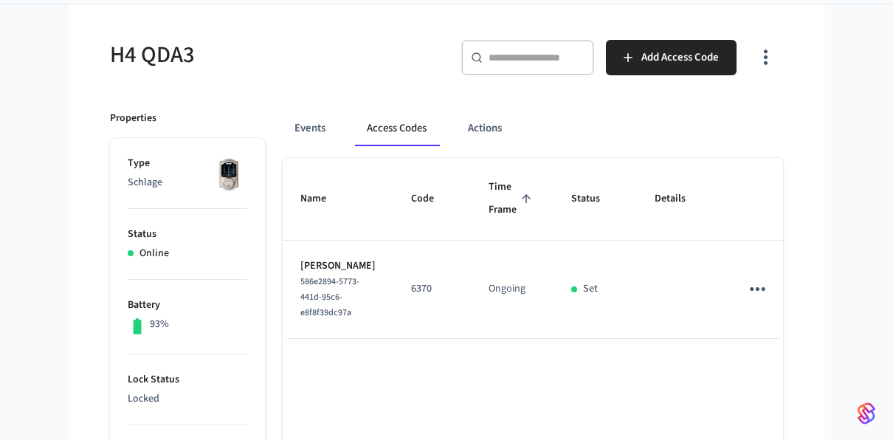
scroll to position [169, 0]
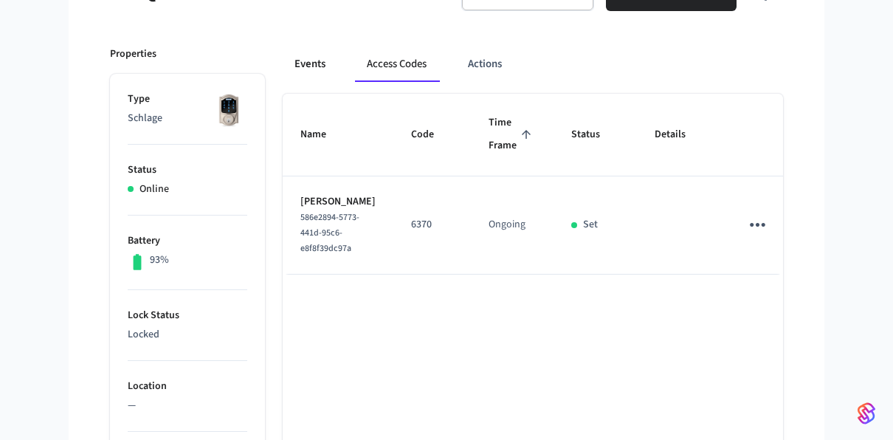
click at [306, 63] on button "Events" at bounding box center [310, 63] width 55 height 35
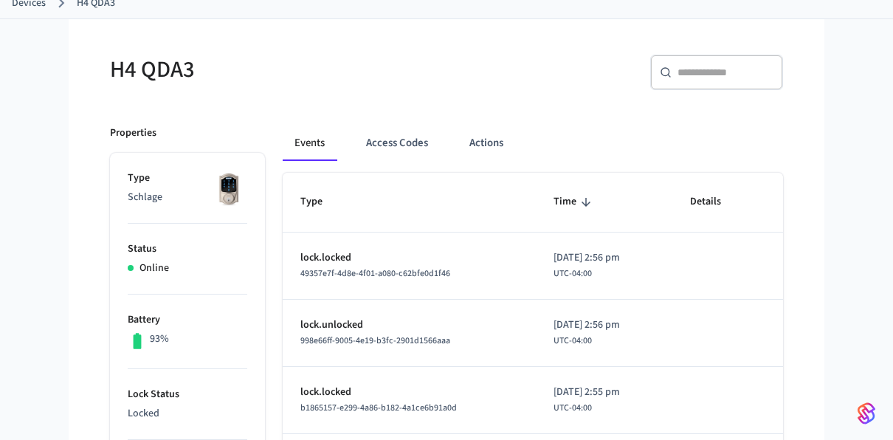
scroll to position [83, 0]
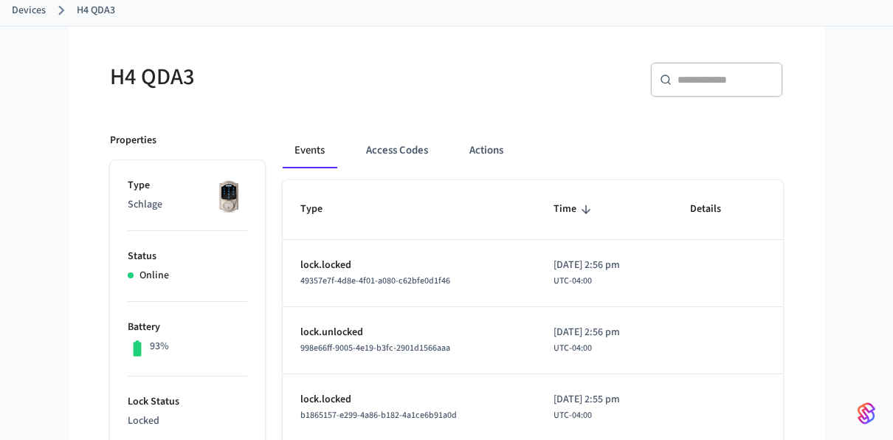
click at [31, 5] on link "Devices" at bounding box center [29, 10] width 34 height 15
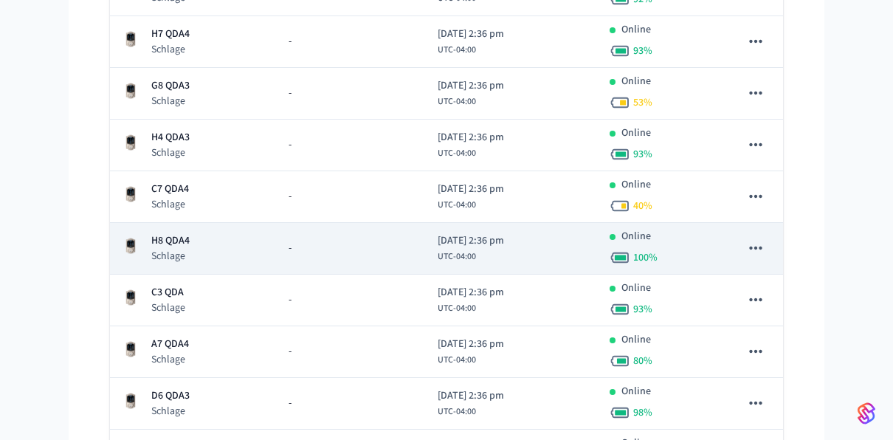
scroll to position [518, 0]
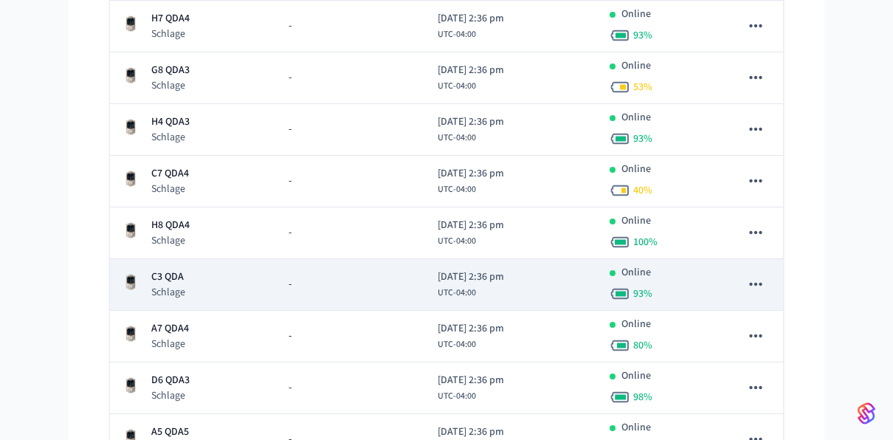
click at [173, 275] on p "C3 QDA" at bounding box center [168, 276] width 34 height 15
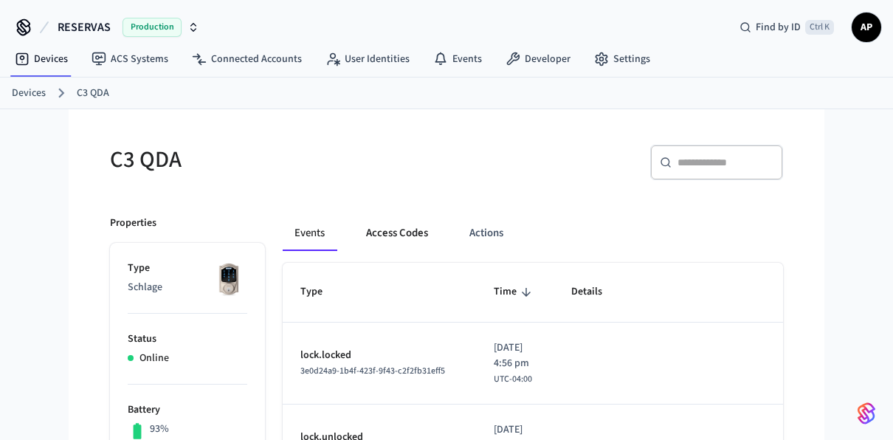
click at [410, 218] on button "Access Codes" at bounding box center [397, 232] width 86 height 35
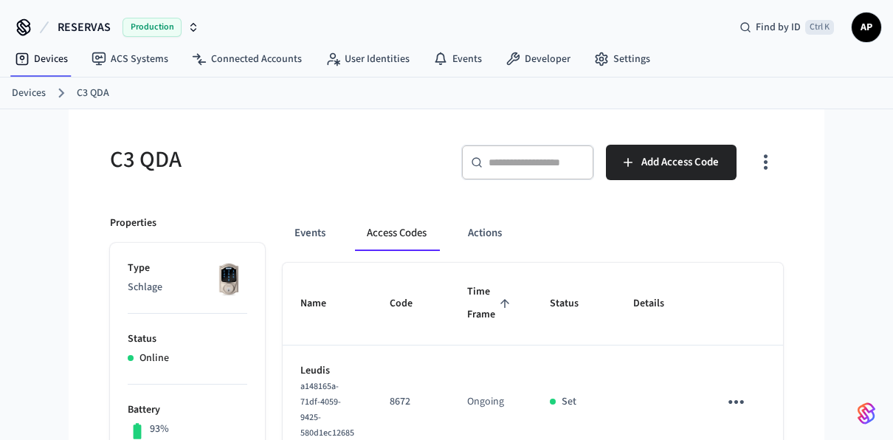
scroll to position [55, 0]
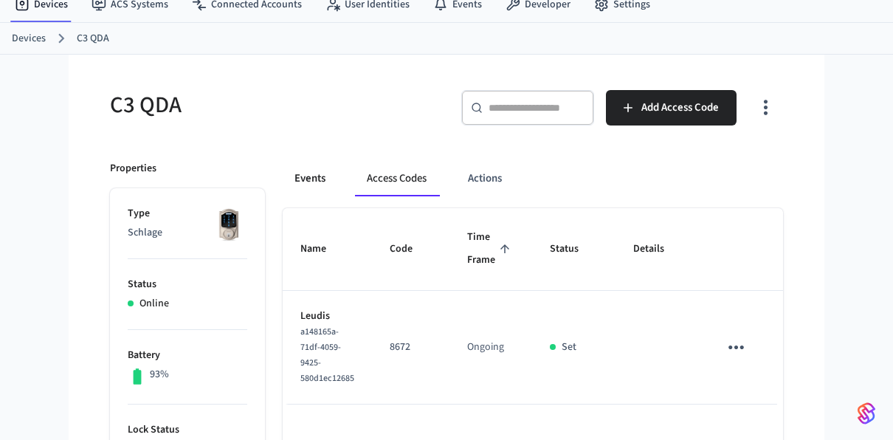
click at [308, 176] on button "Events" at bounding box center [310, 178] width 55 height 35
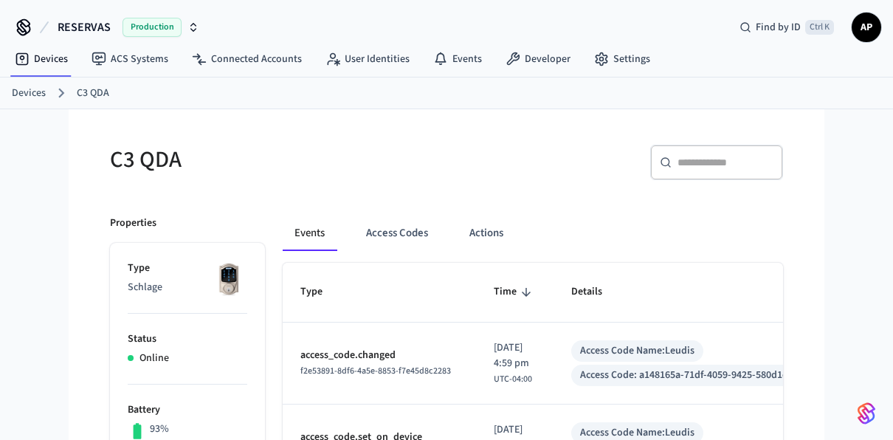
click at [35, 95] on link "Devices" at bounding box center [29, 93] width 34 height 15
